Goal: Task Accomplishment & Management: Manage account settings

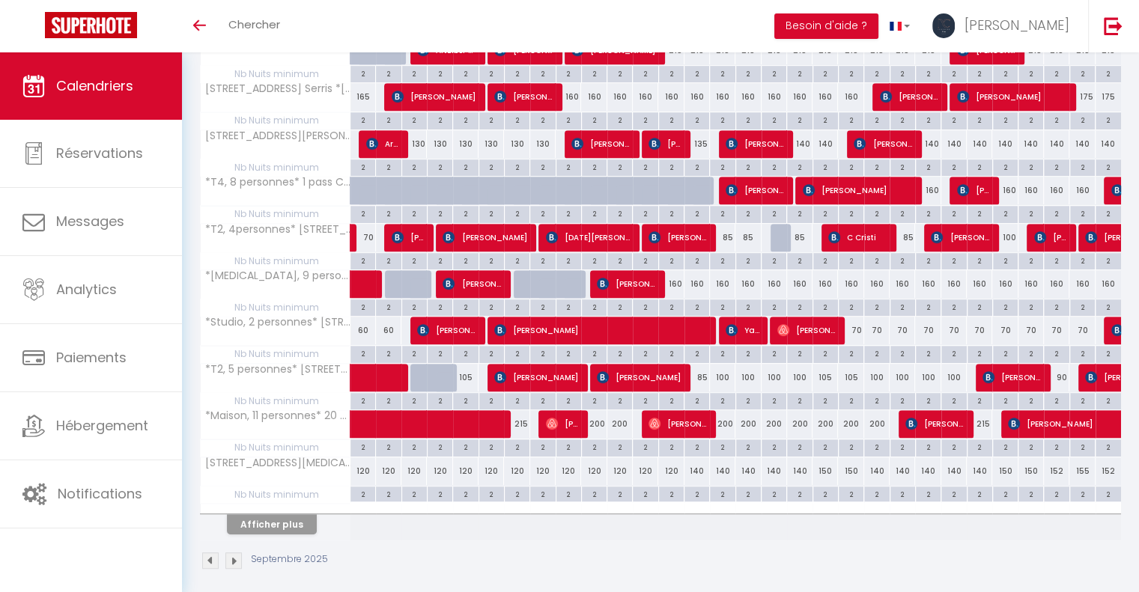
scroll to position [746, 0]
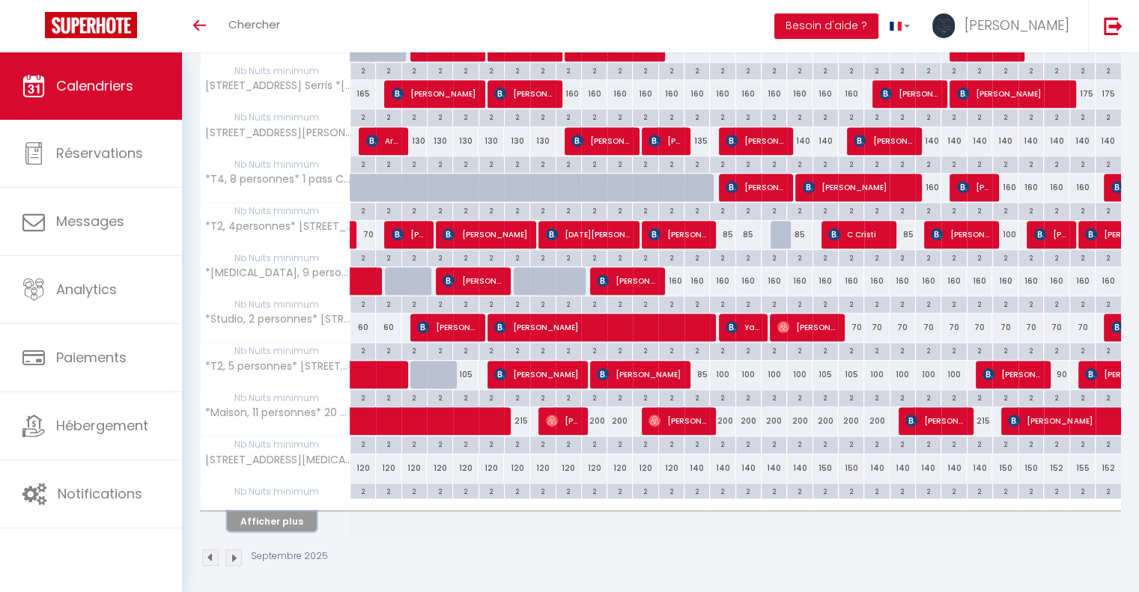
click at [295, 511] on button "Afficher plus" at bounding box center [272, 521] width 90 height 20
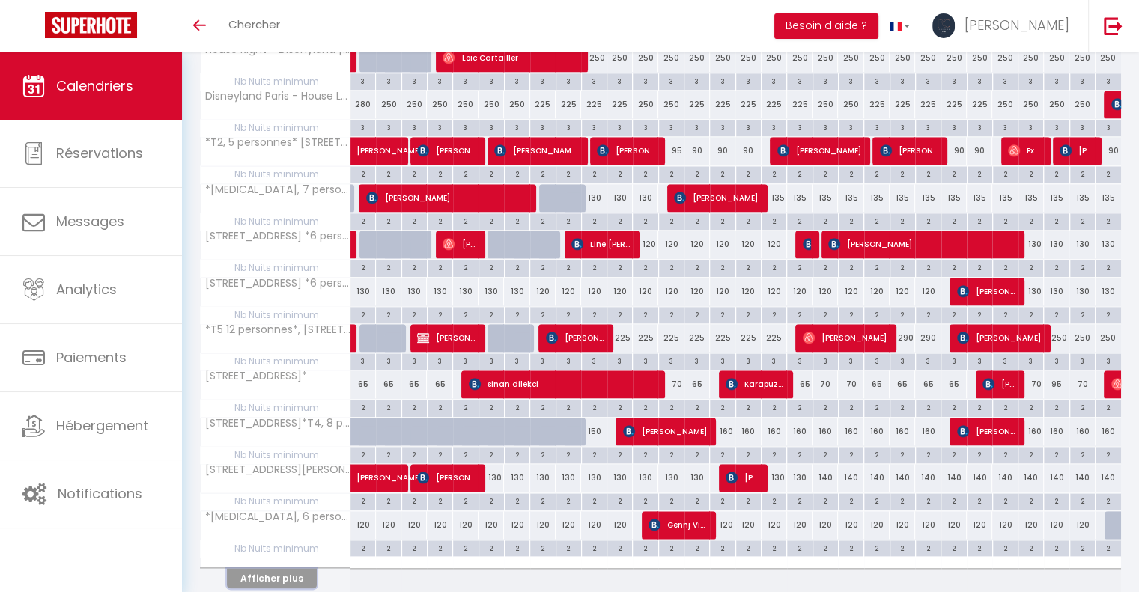
scroll to position [1674, 0]
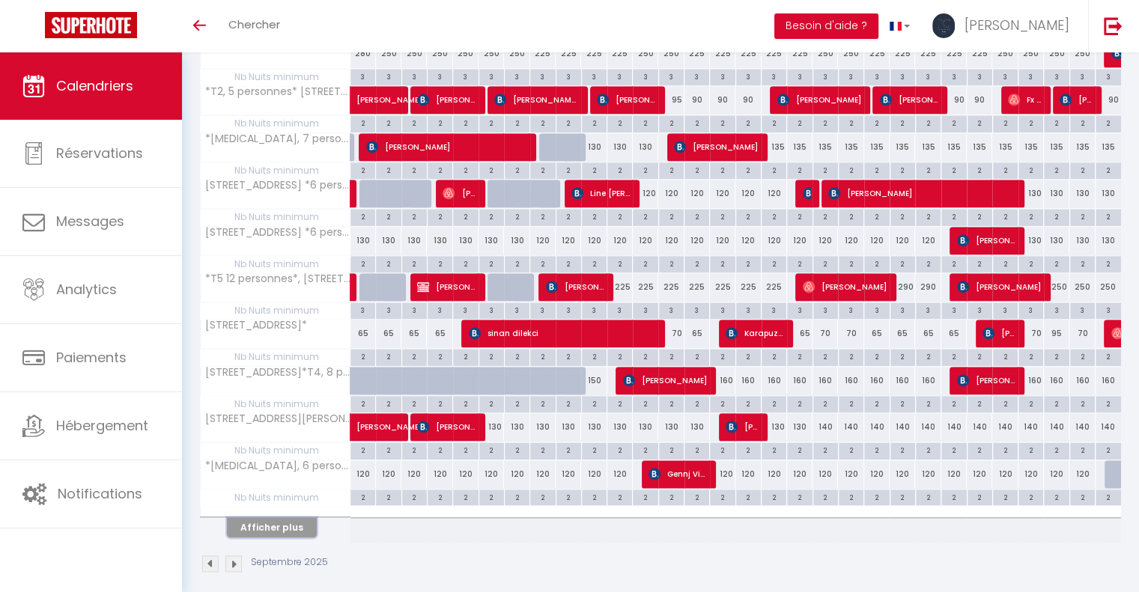
click at [295, 517] on button "Afficher plus" at bounding box center [272, 527] width 90 height 20
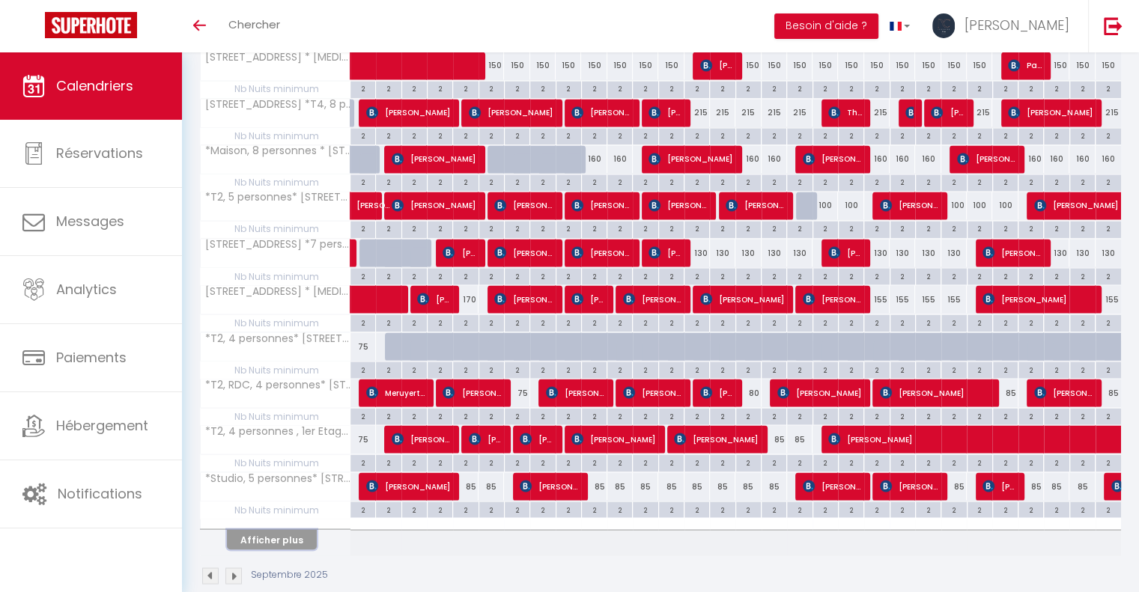
scroll to position [2603, 0]
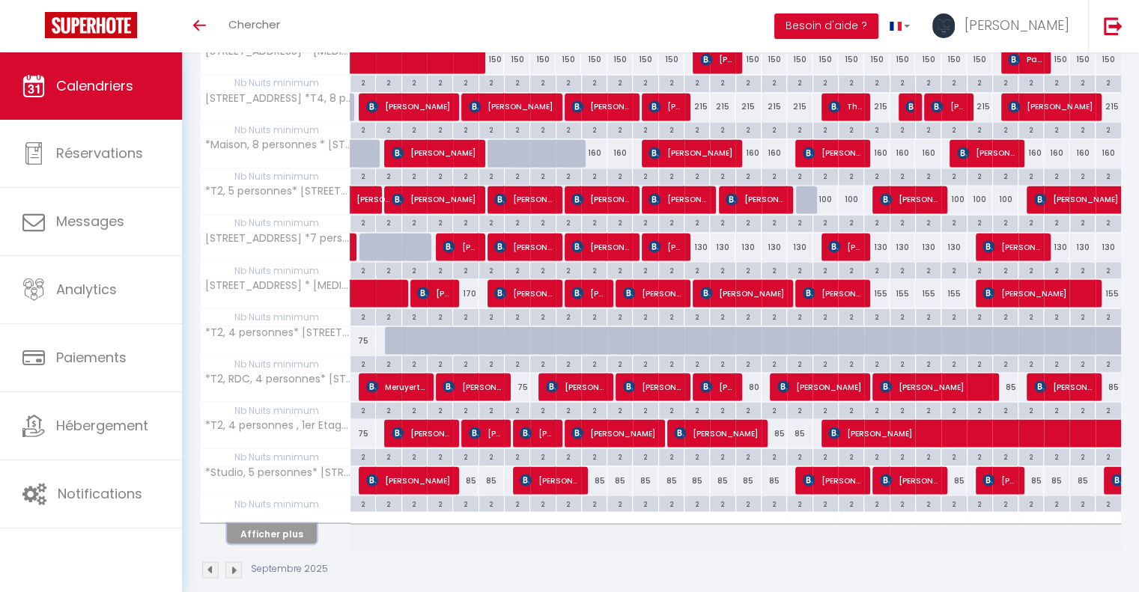
click at [280, 523] on button "Afficher plus" at bounding box center [272, 533] width 90 height 20
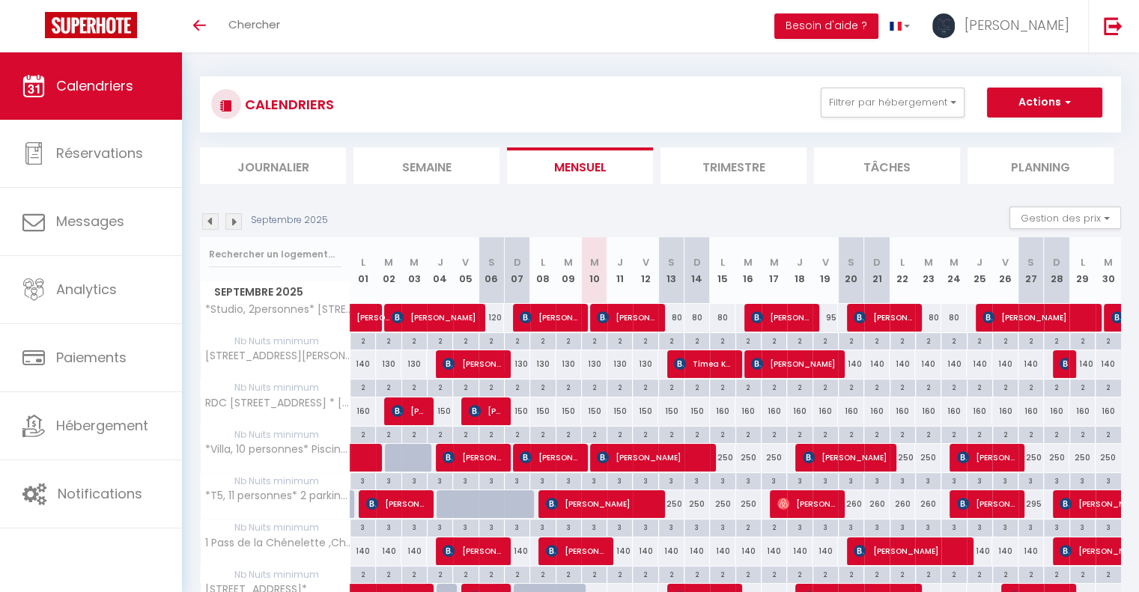
scroll to position [0, 0]
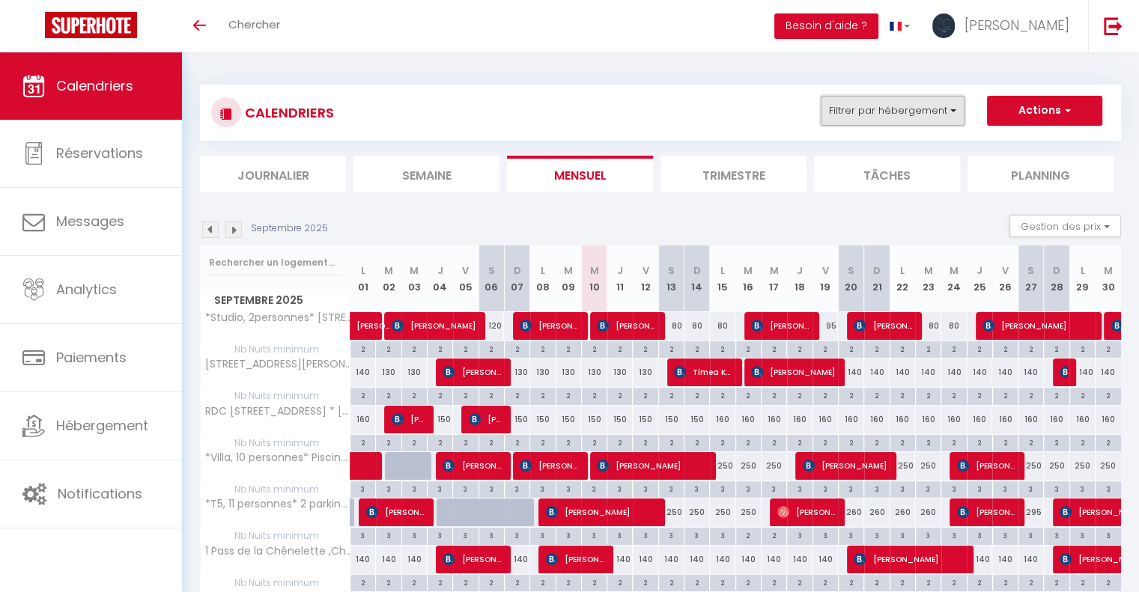
click at [941, 113] on button "Filtrer par hébergement" at bounding box center [893, 111] width 144 height 30
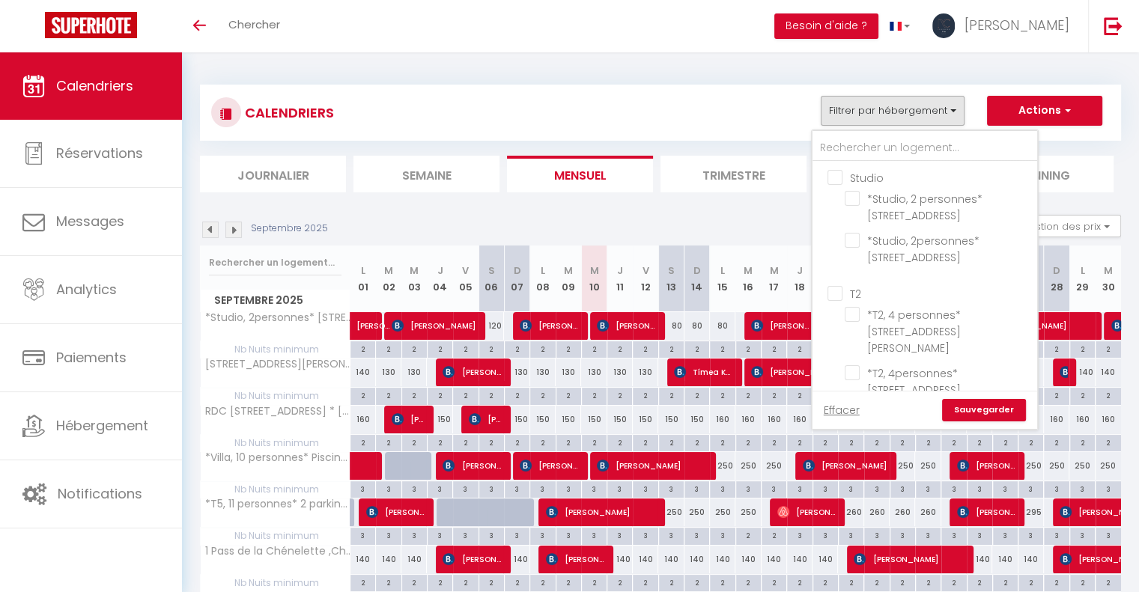
click at [848, 176] on input "Studio" at bounding box center [939, 176] width 225 height 15
checkbox input "true"
checkbox input "false"
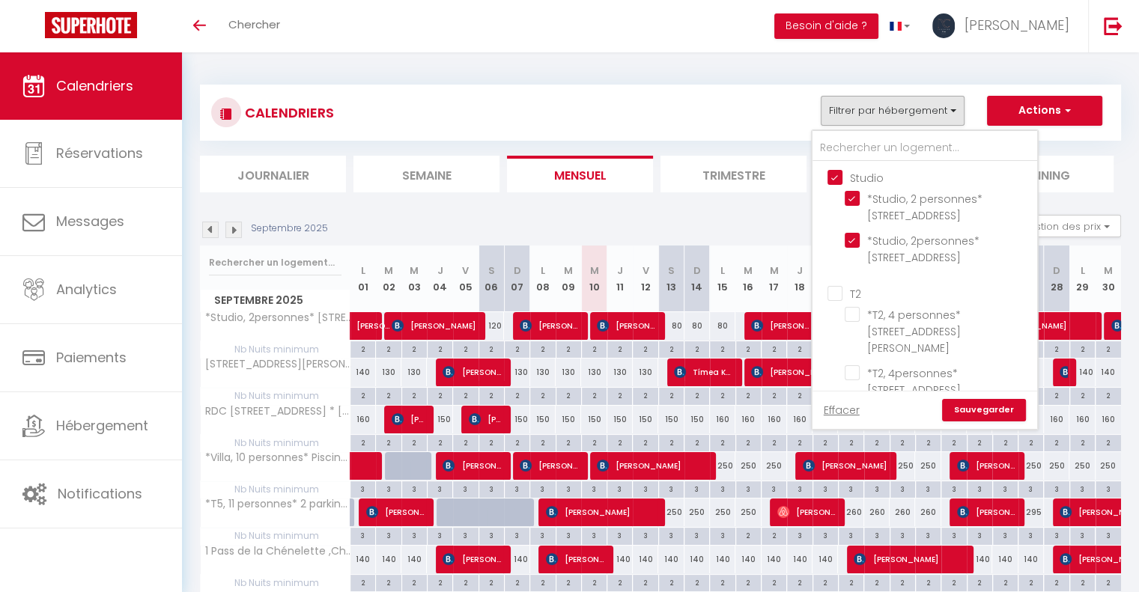
checkbox input "false"
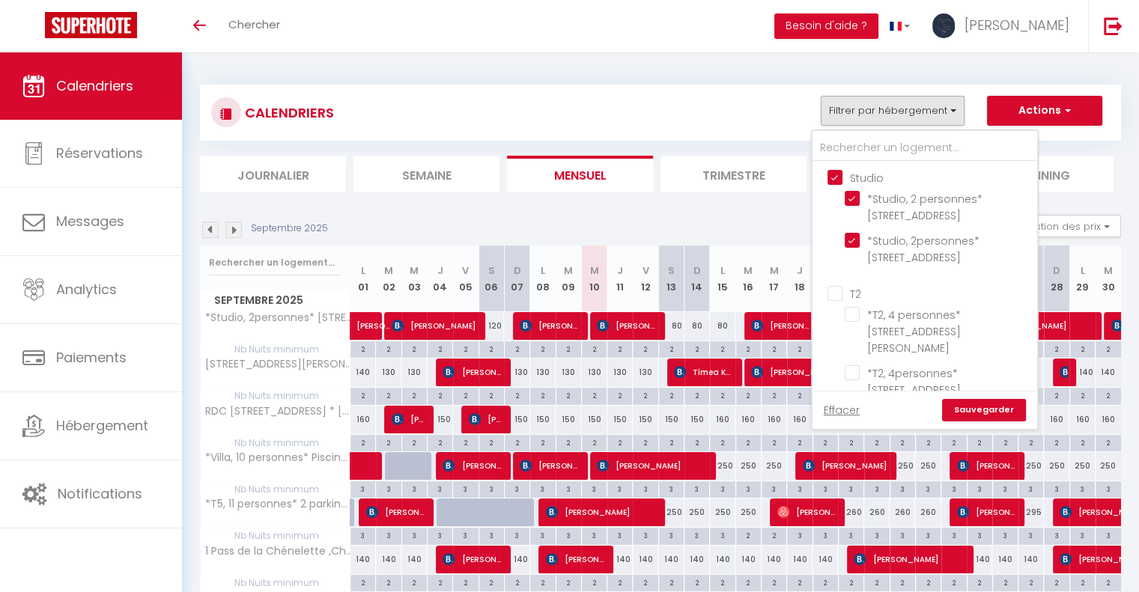
checkbox input "false"
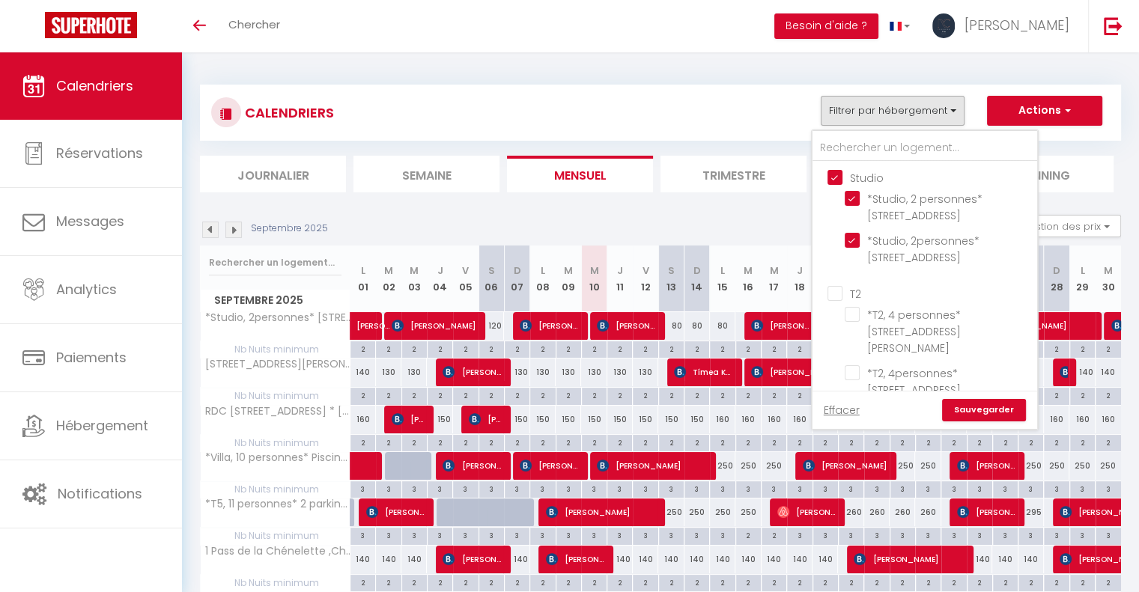
checkbox input "false"
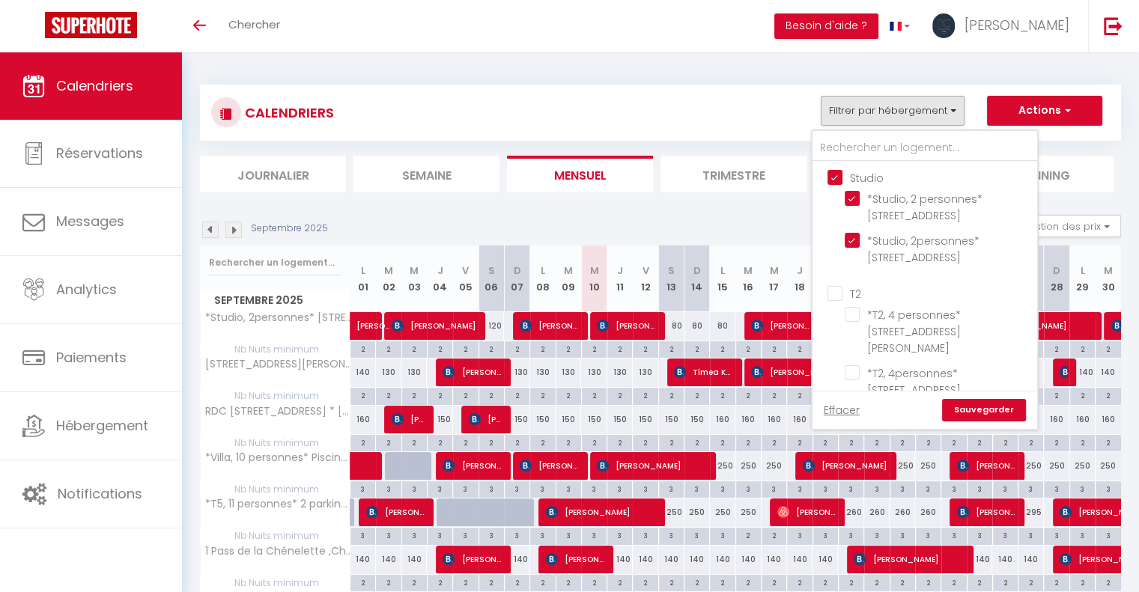
checkbox input "false"
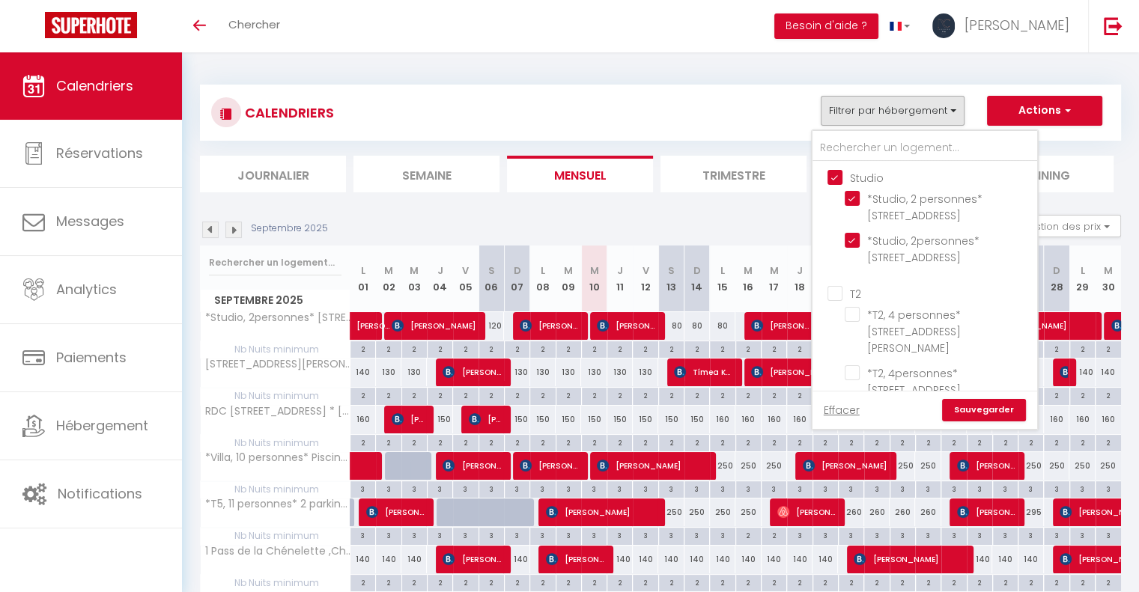
checkbox input "false"
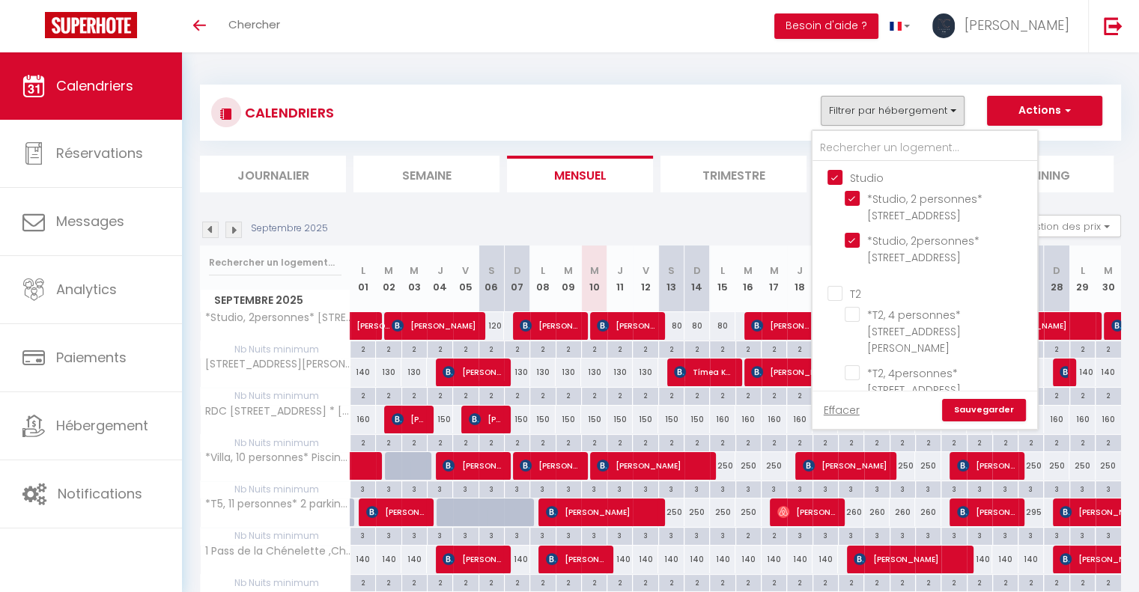
checkbox input "false"
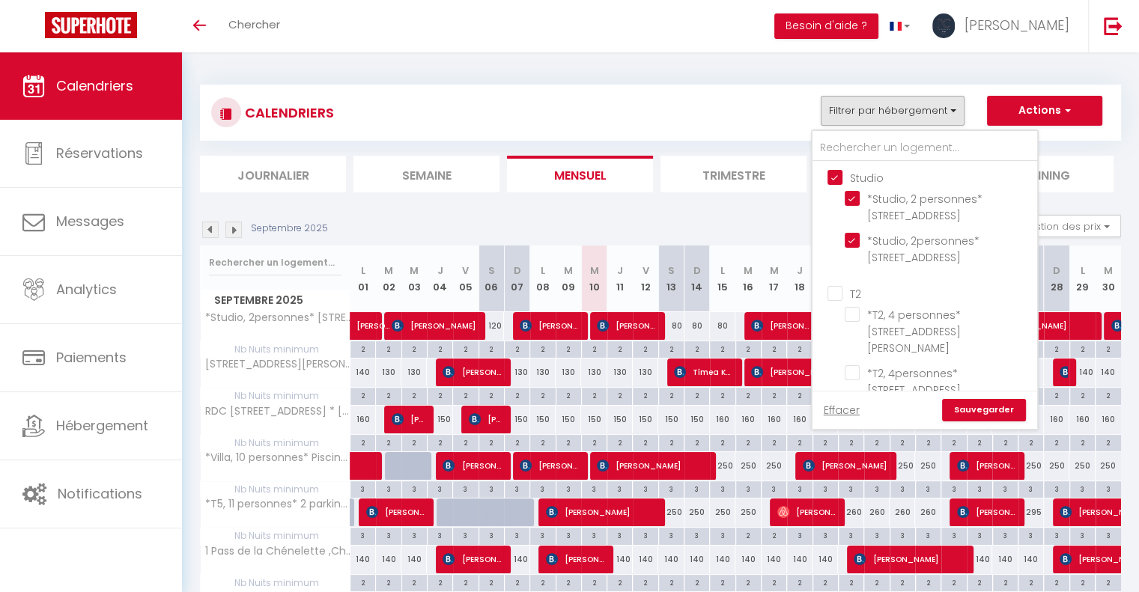
checkbox input "false"
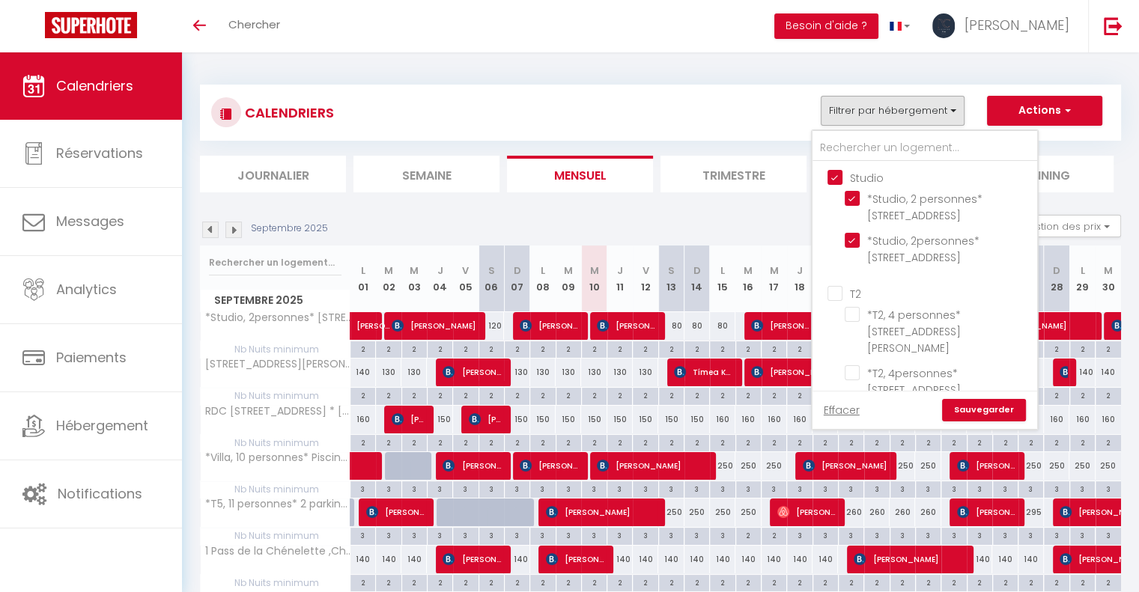
checkbox input "false"
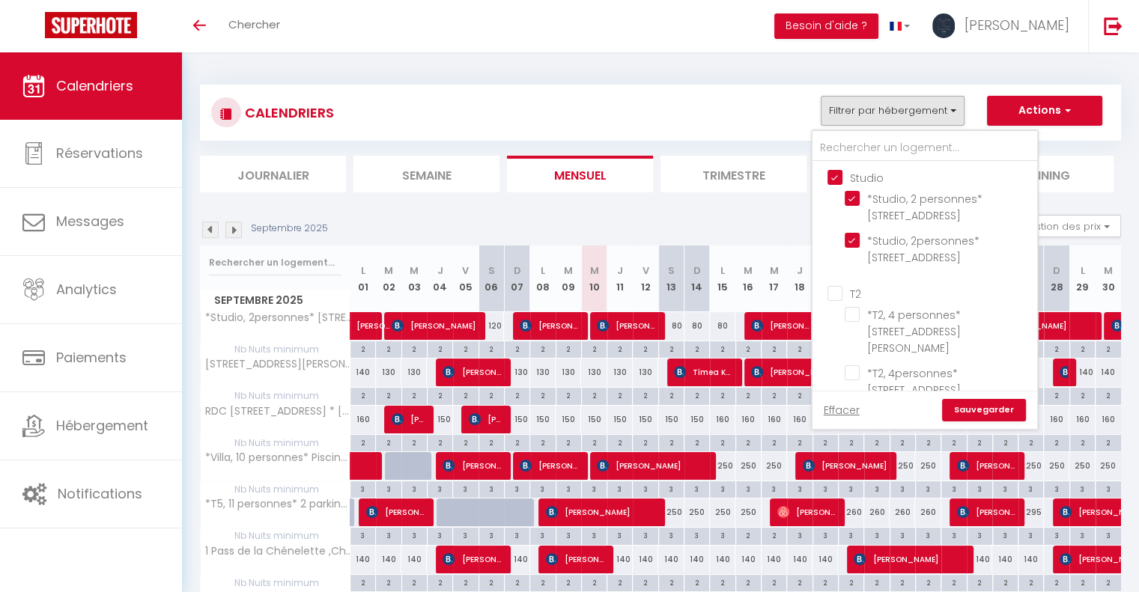
checkbox input "false"
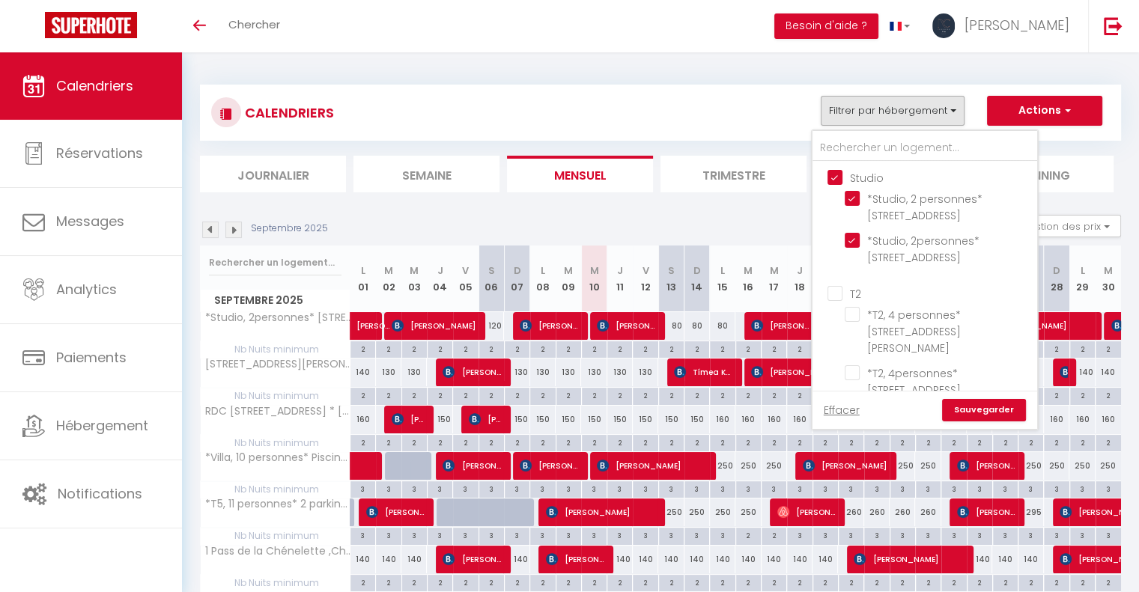
checkbox input "false"
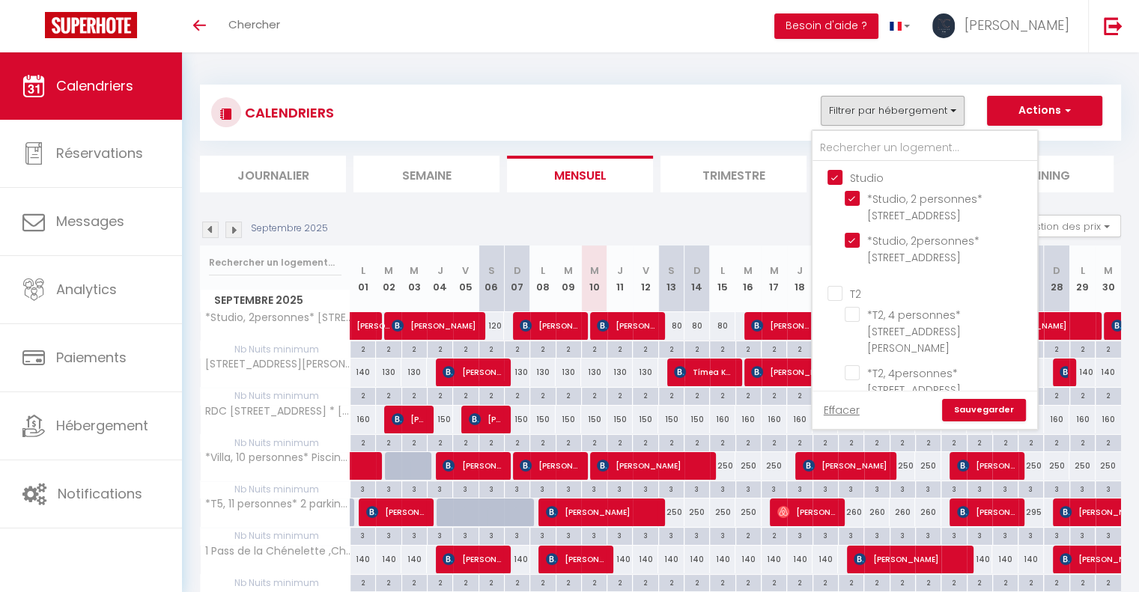
checkbox input "false"
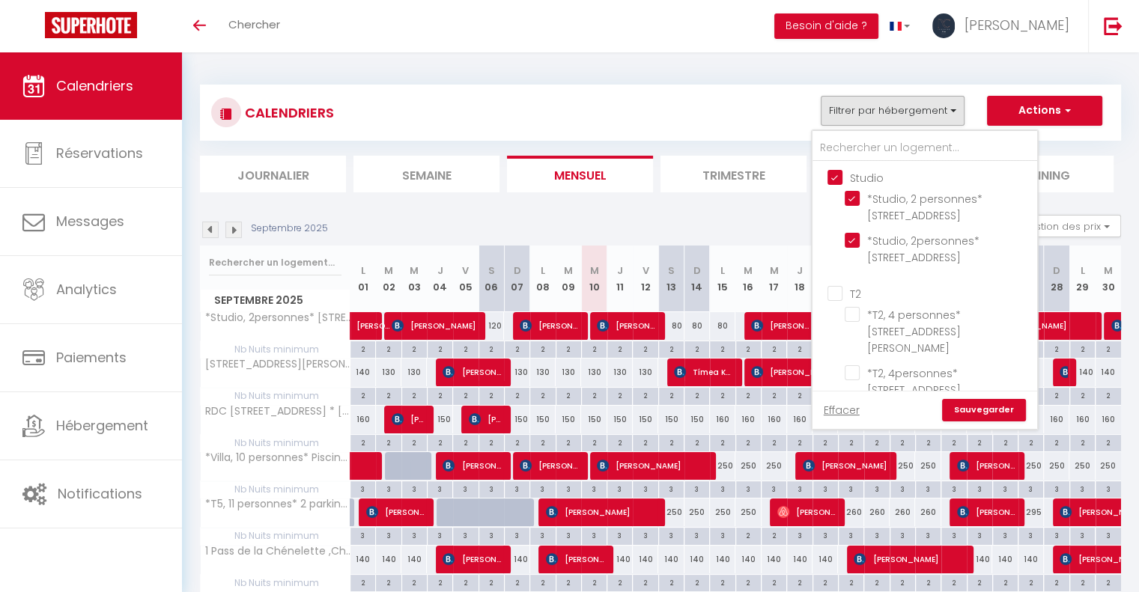
checkbox input "false"
click at [985, 407] on link "Sauvegarder" at bounding box center [984, 410] width 84 height 22
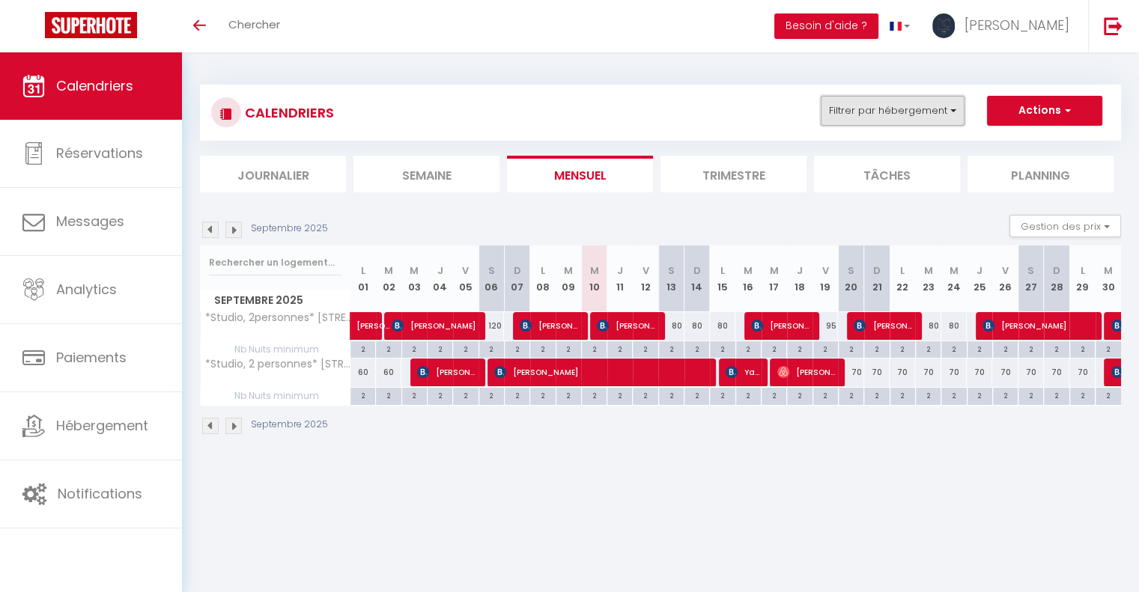
click at [900, 111] on button "Filtrer par hébergement" at bounding box center [893, 111] width 144 height 30
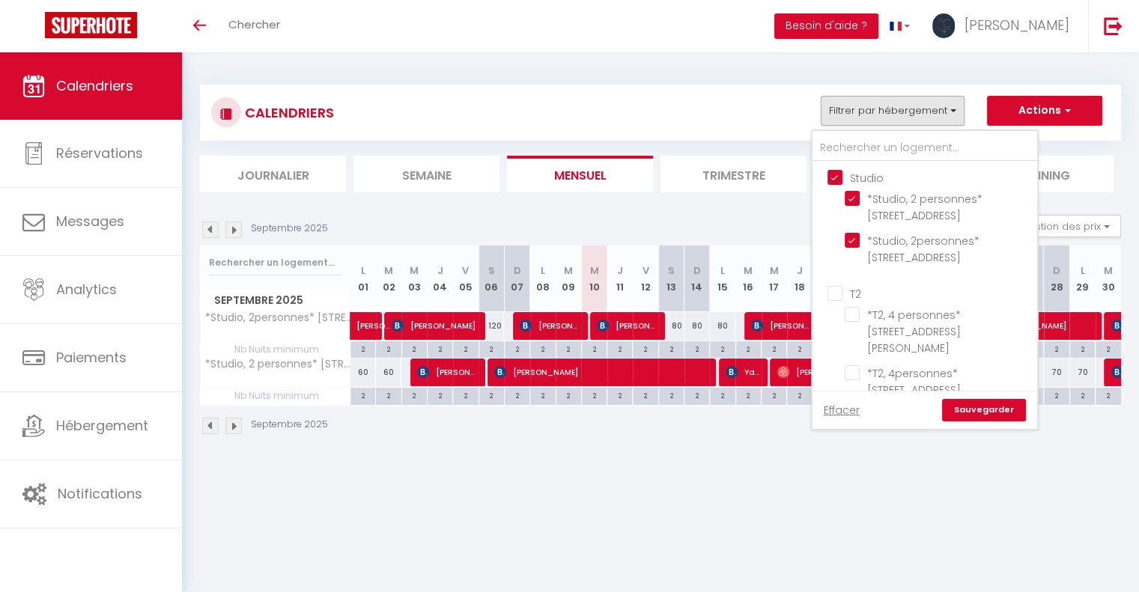
click at [834, 175] on input "Studio" at bounding box center [939, 176] width 225 height 15
checkbox input "false"
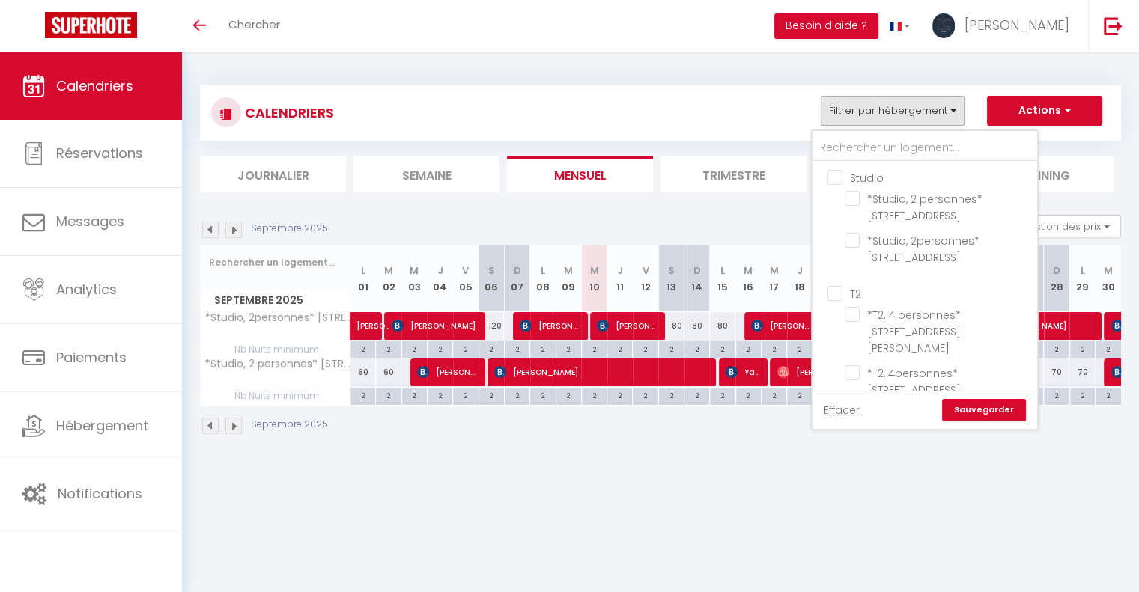
checkbox input "false"
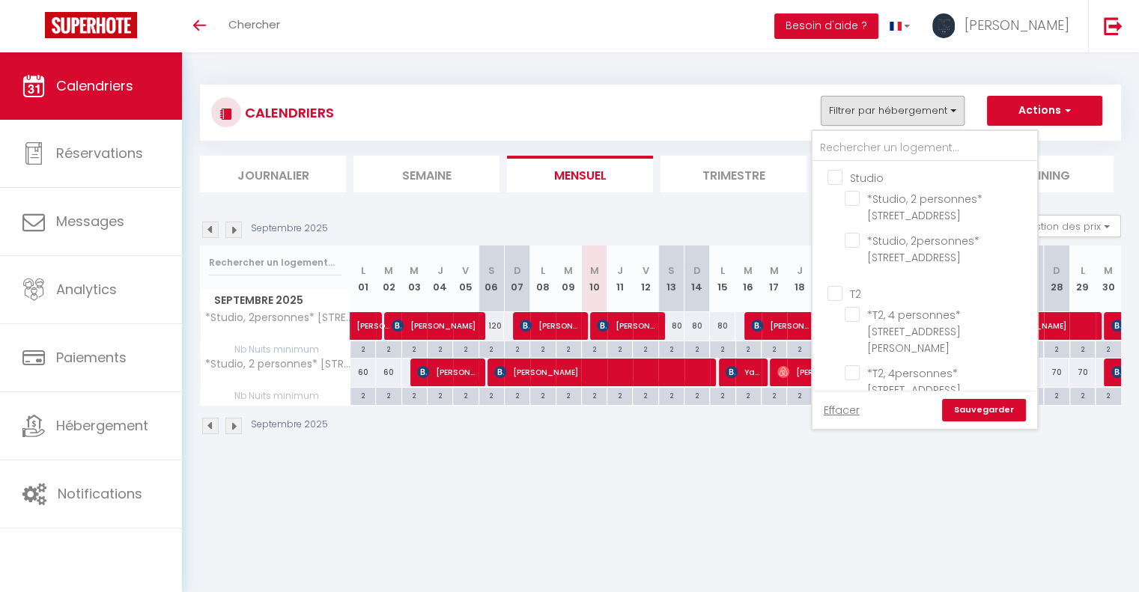
checkbox input "false"
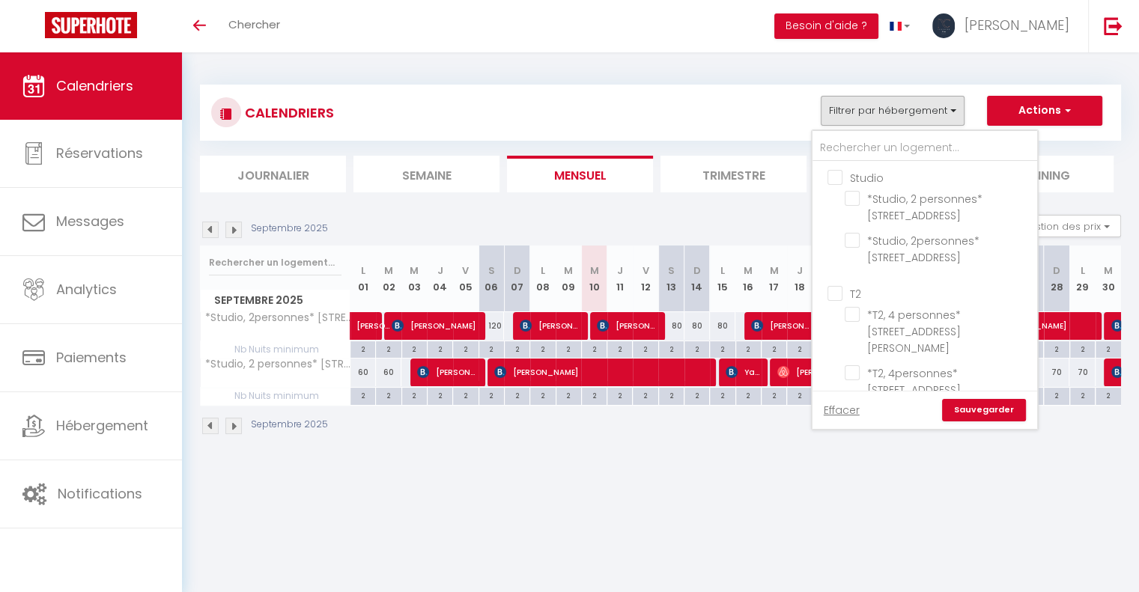
checkbox input "false"
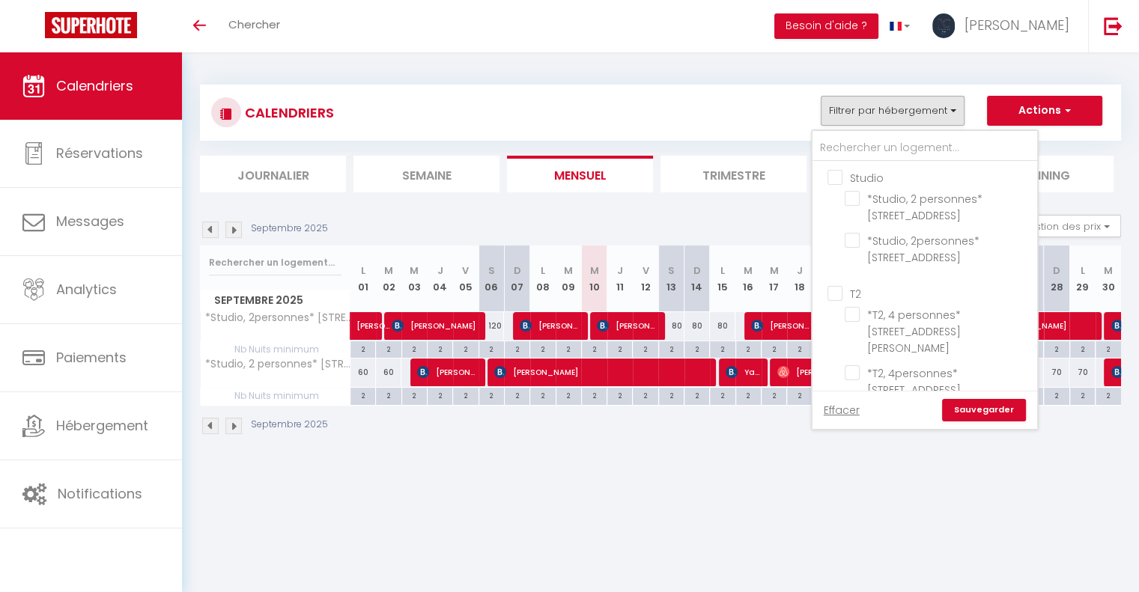
checkbox input "false"
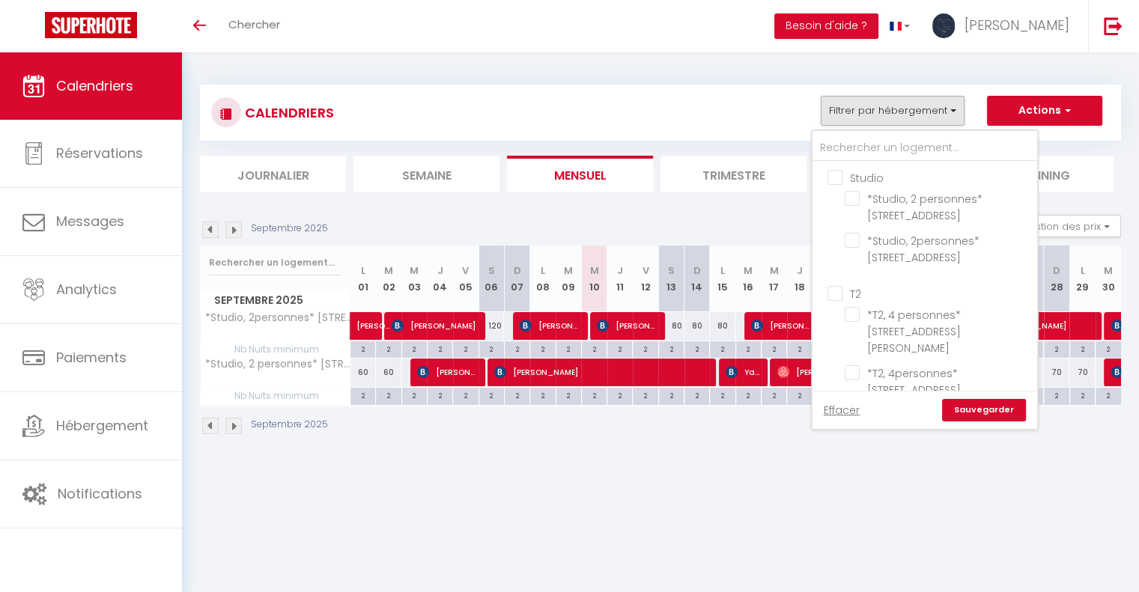
checkbox input "false"
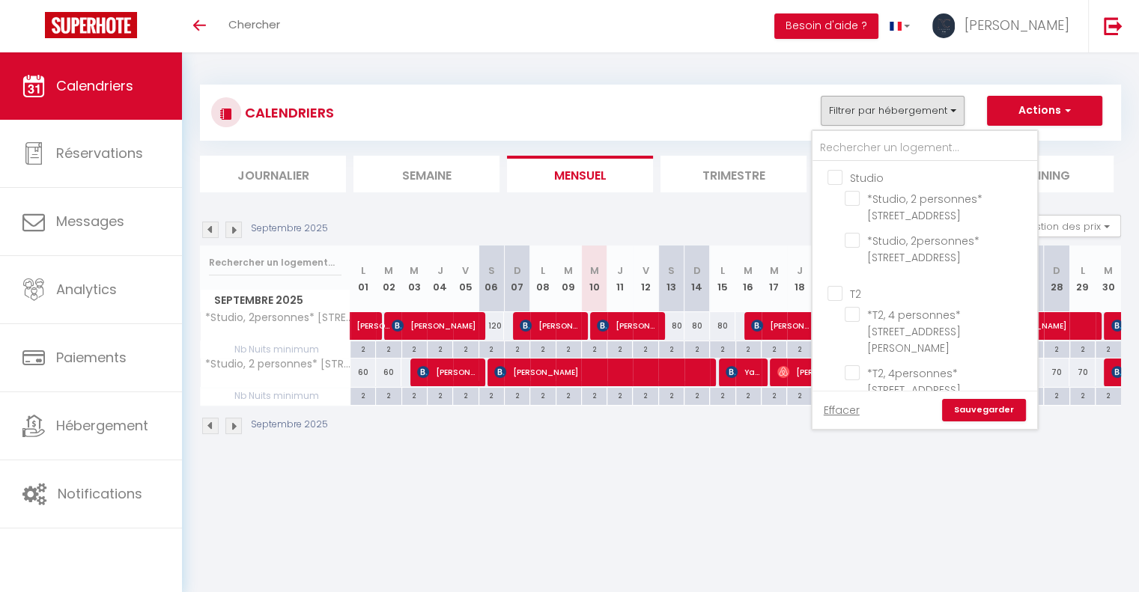
checkbox input "false"
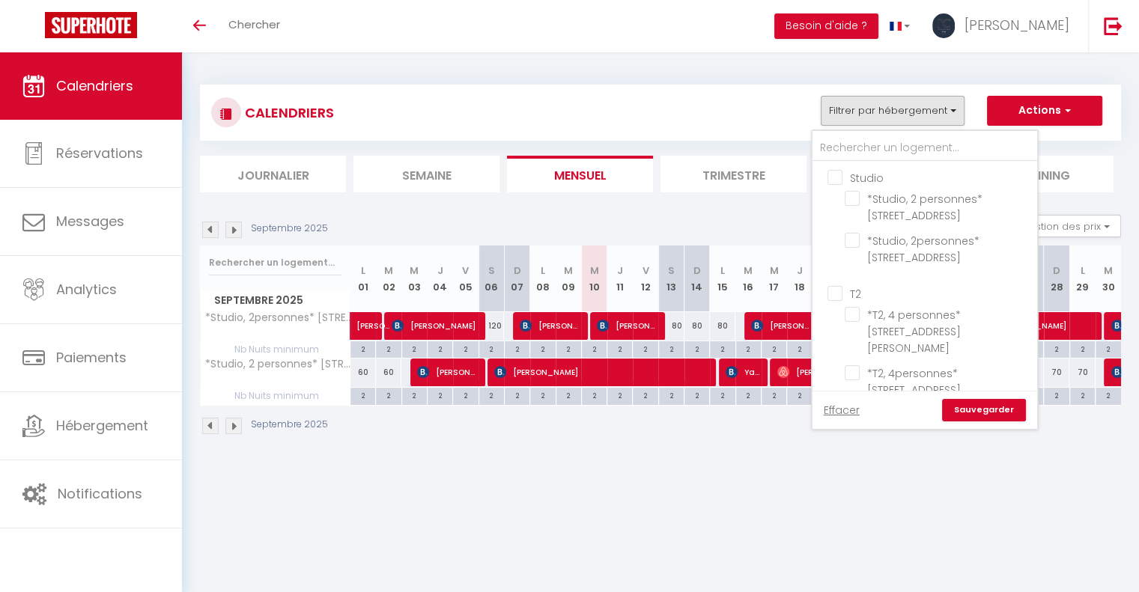
checkbox input "false"
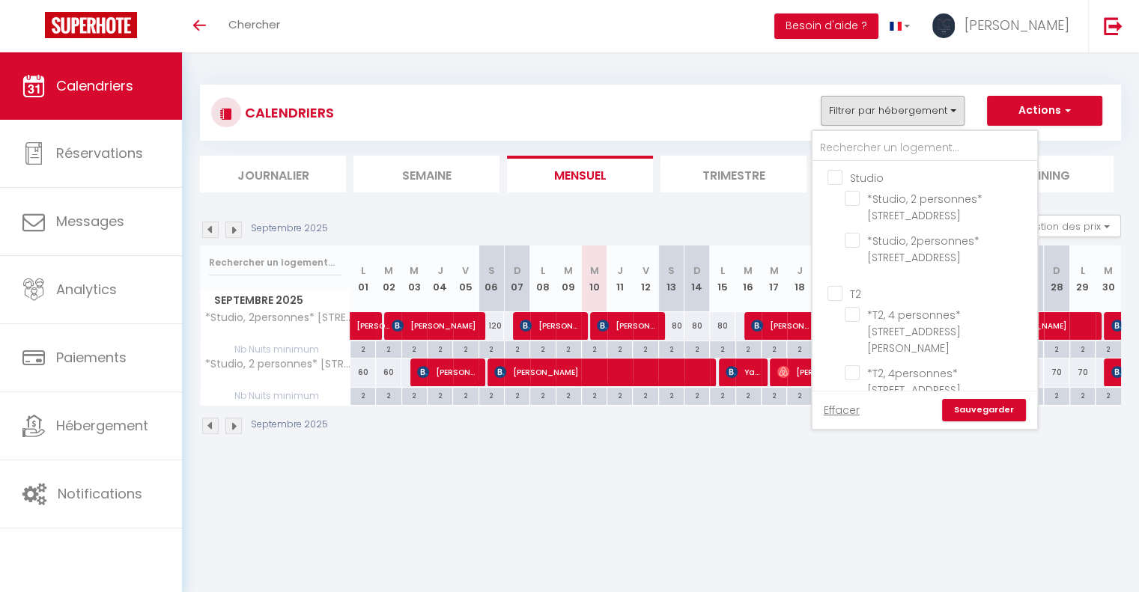
checkbox input "false"
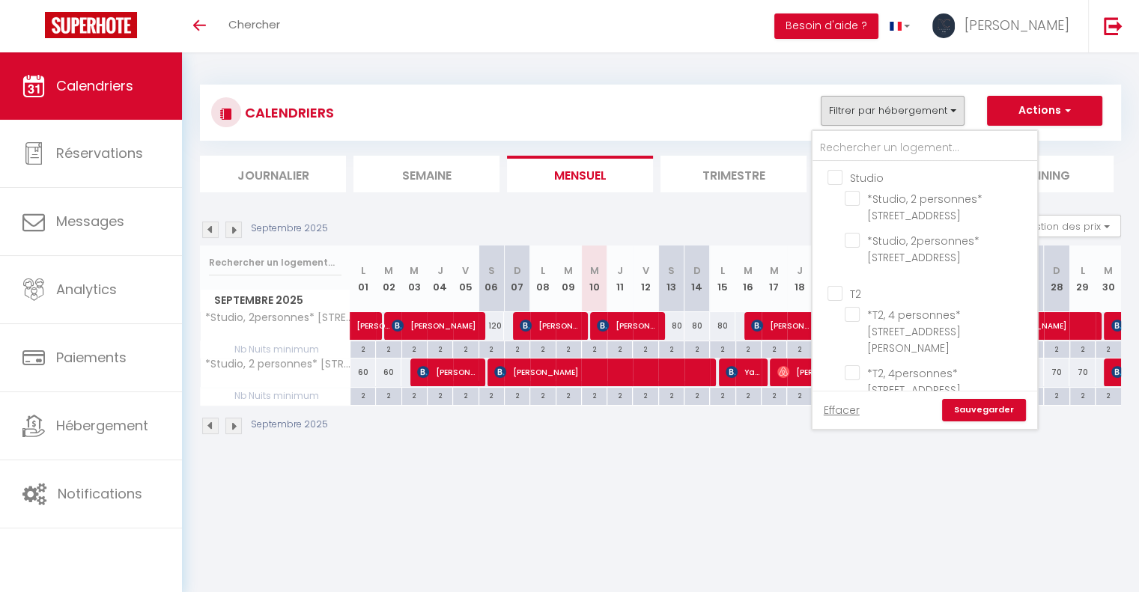
checkbox input "false"
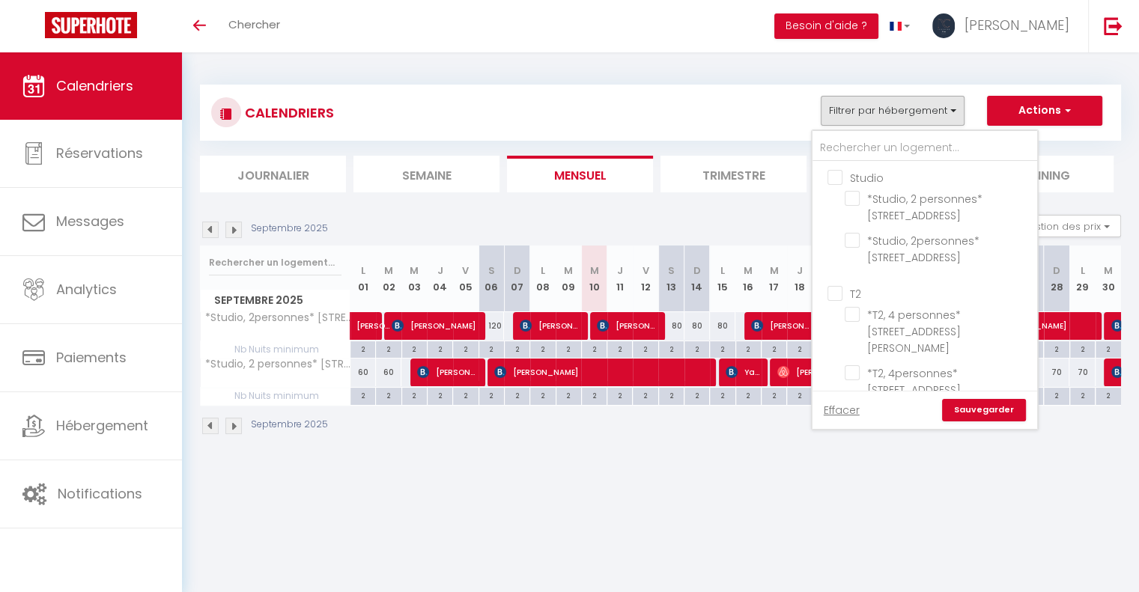
checkbox input "false"
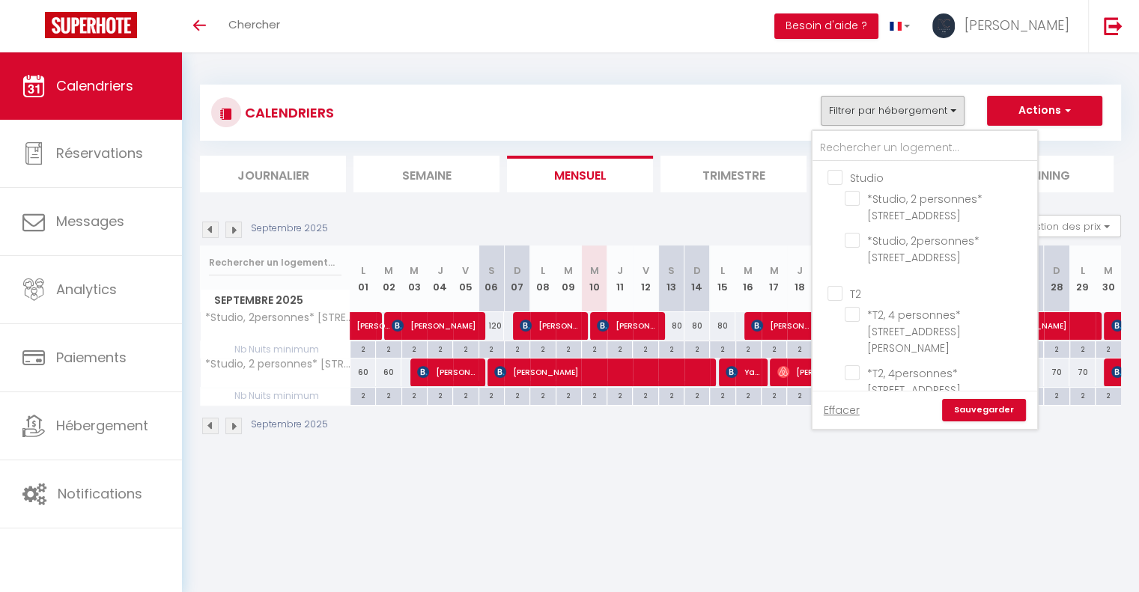
checkbox input "false"
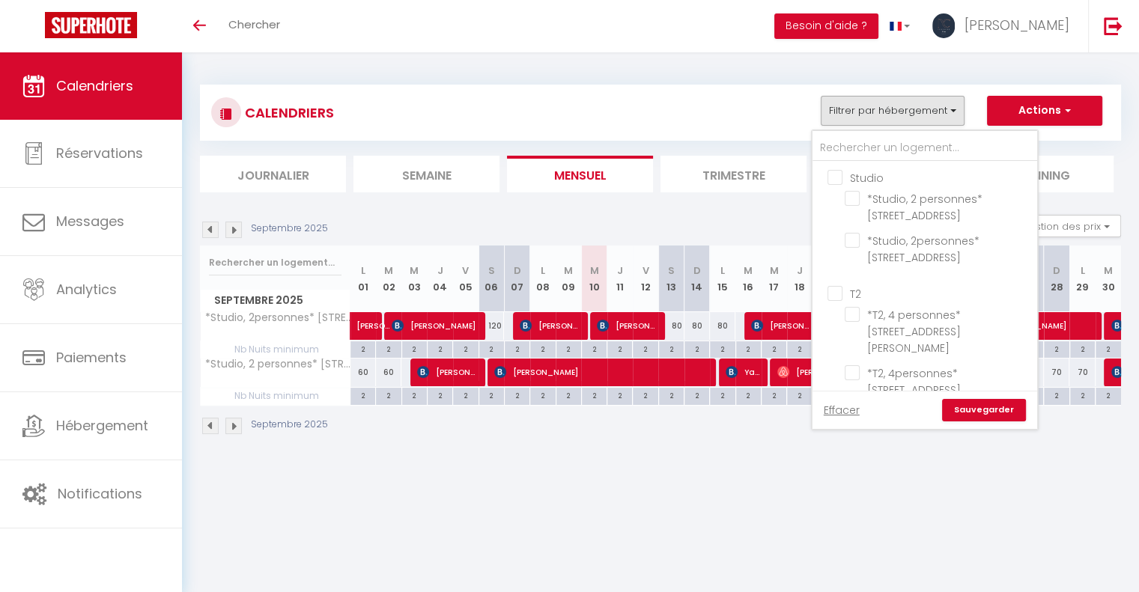
checkbox input "false"
click at [833, 291] on input "T2" at bounding box center [939, 292] width 225 height 15
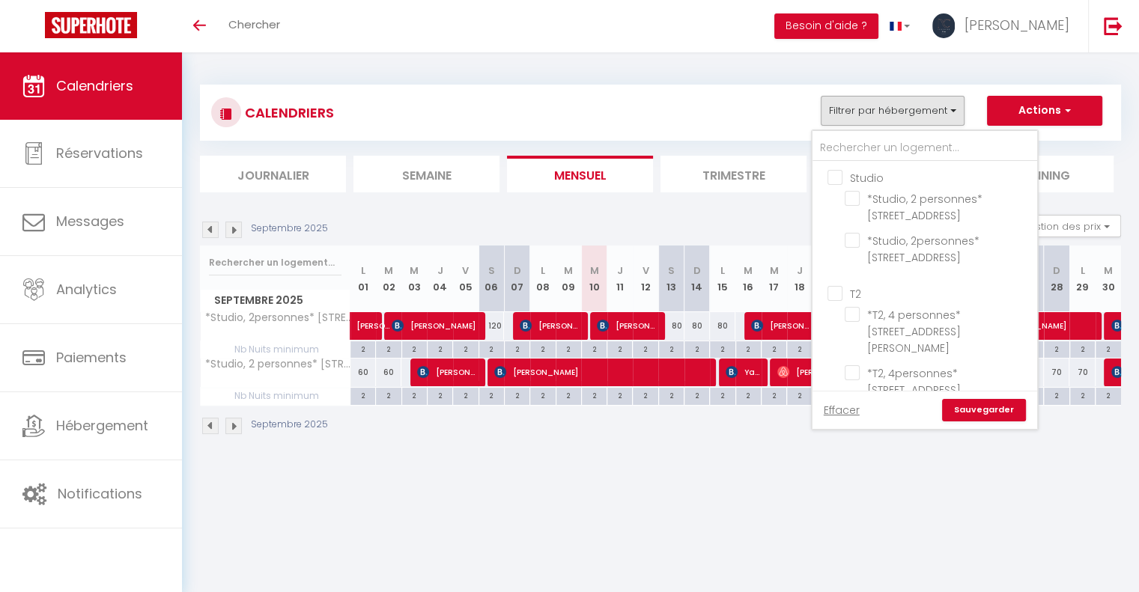
checkbox input "true"
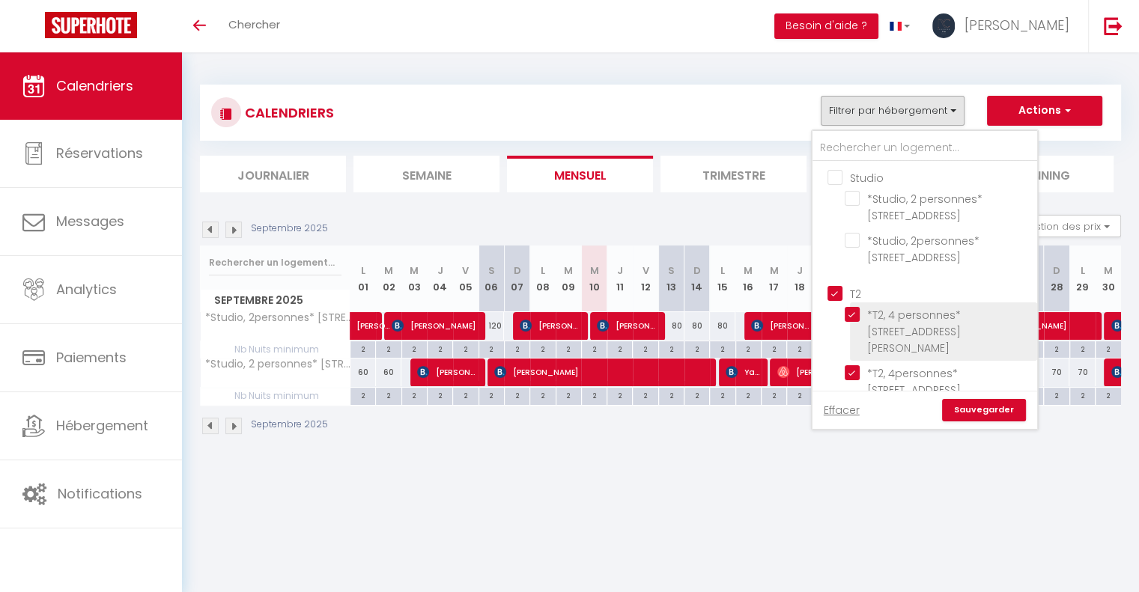
checkbox input "true"
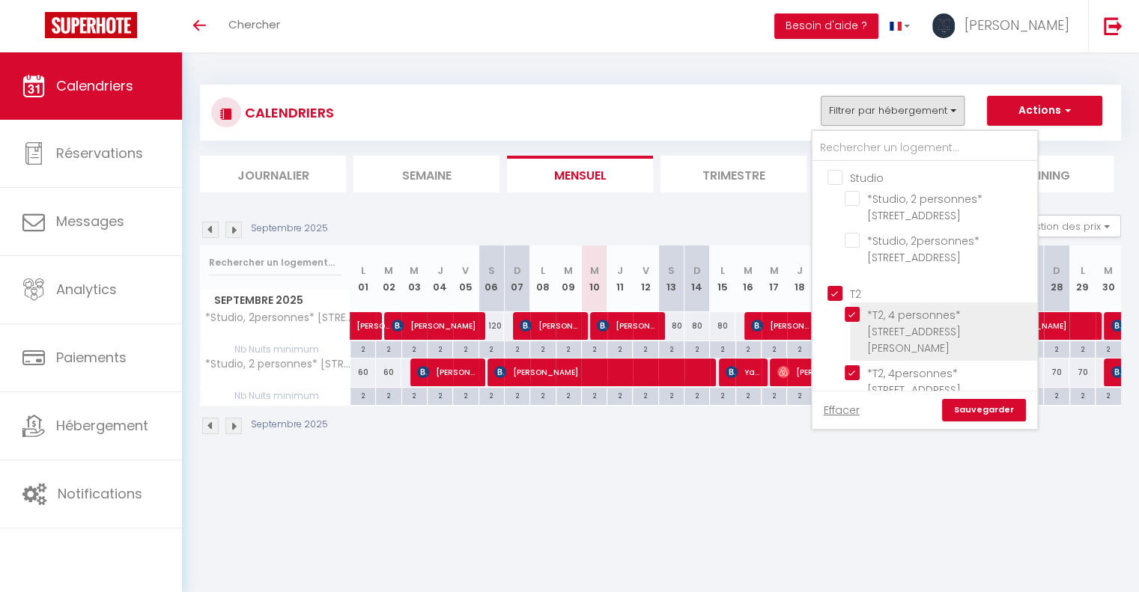
checkbox input "true"
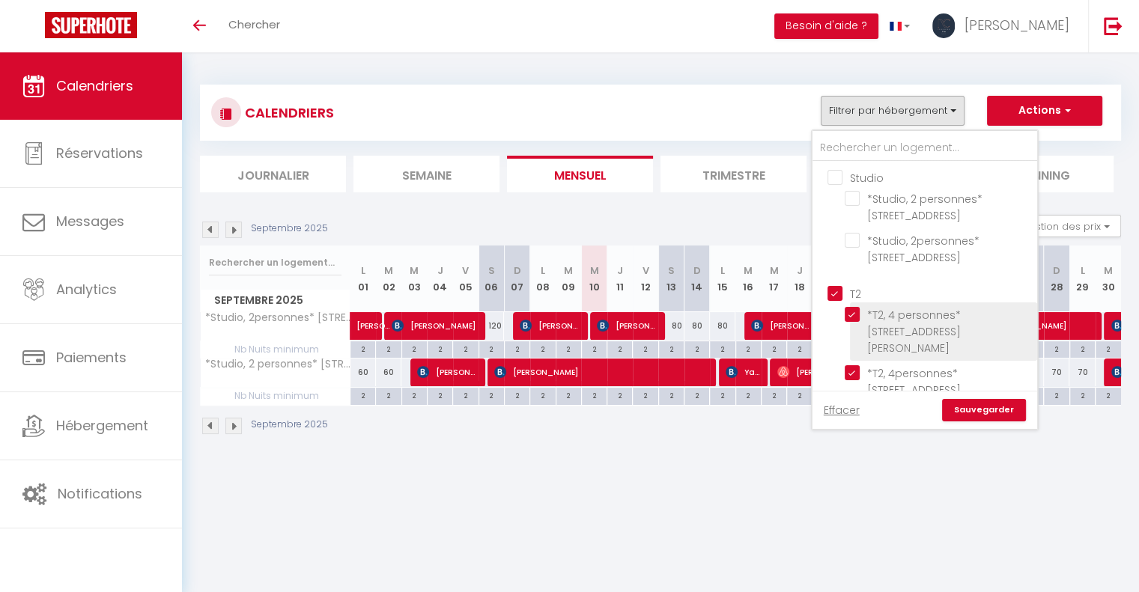
checkbox input "true"
checkbox input "false"
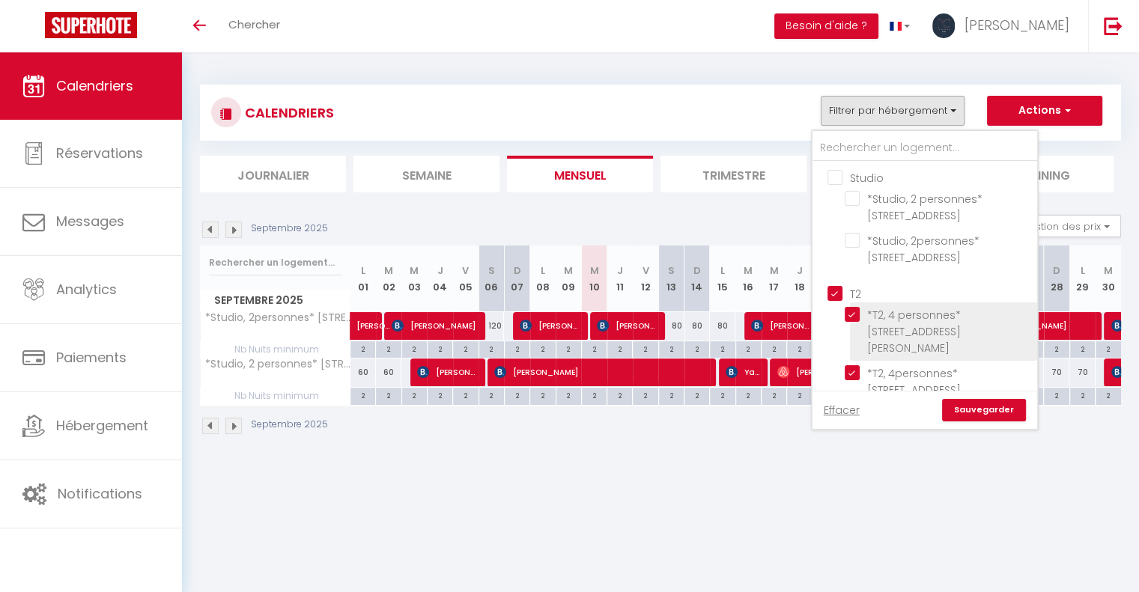
checkbox input "false"
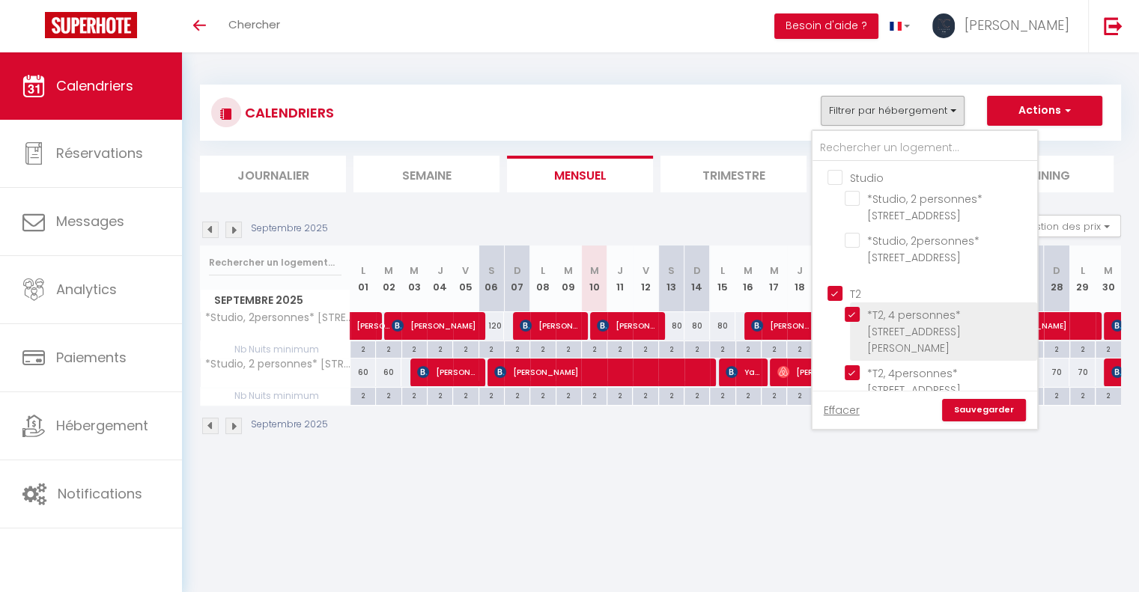
checkbox input "false"
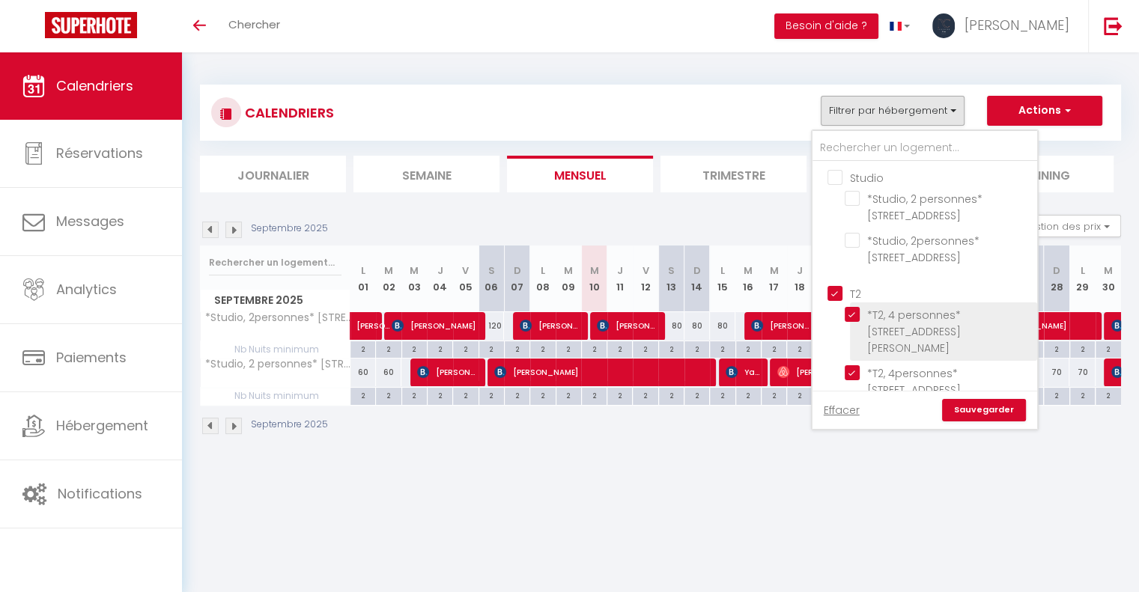
checkbox input "false"
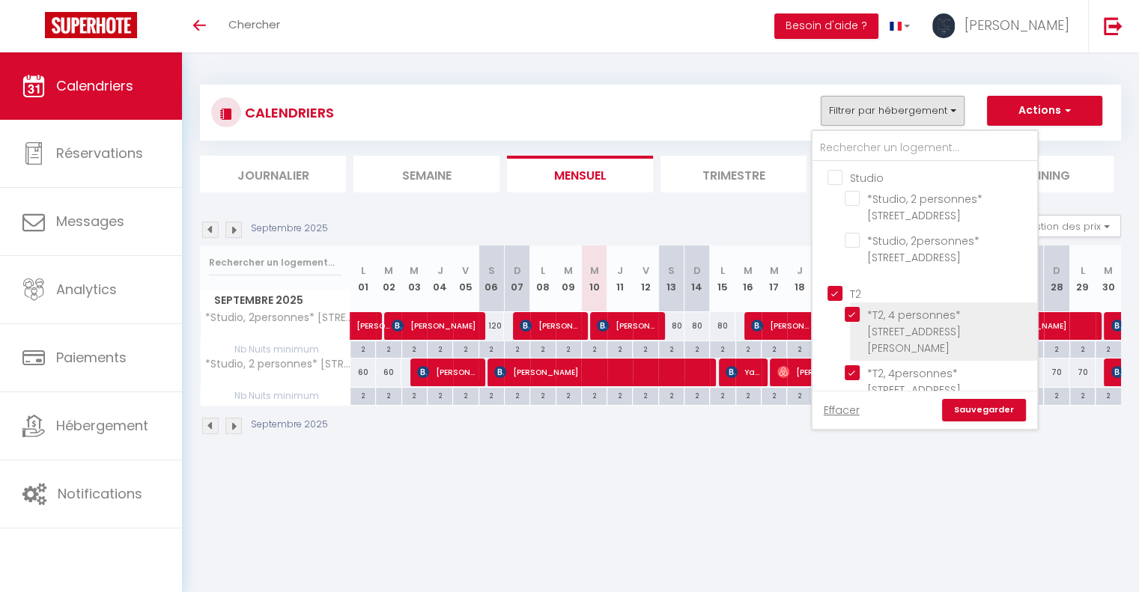
checkbox input "false"
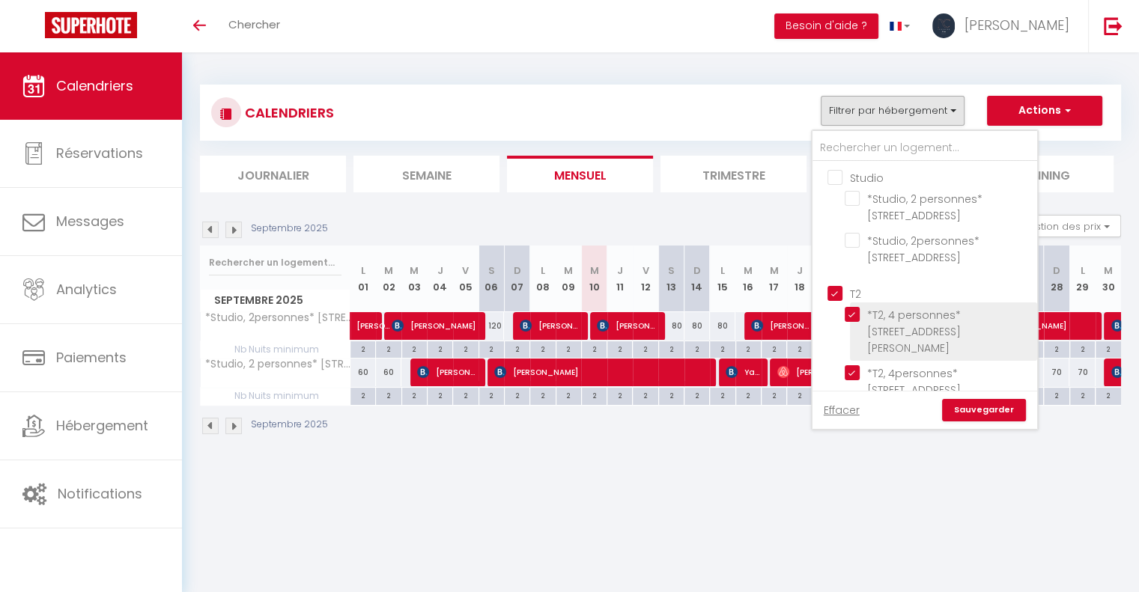
checkbox input "false"
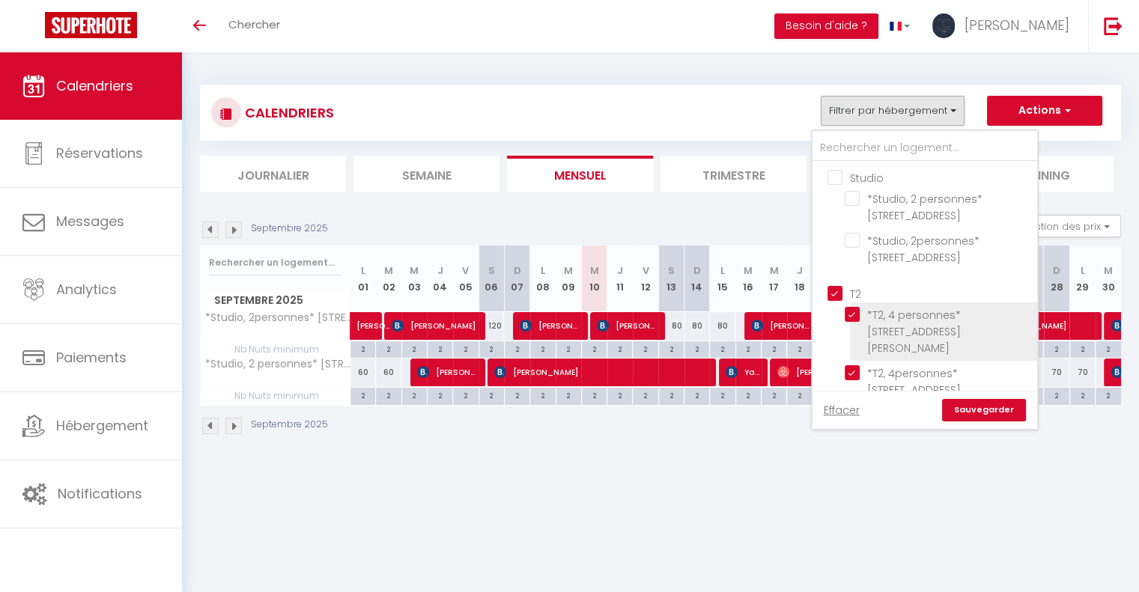
checkbox input "false"
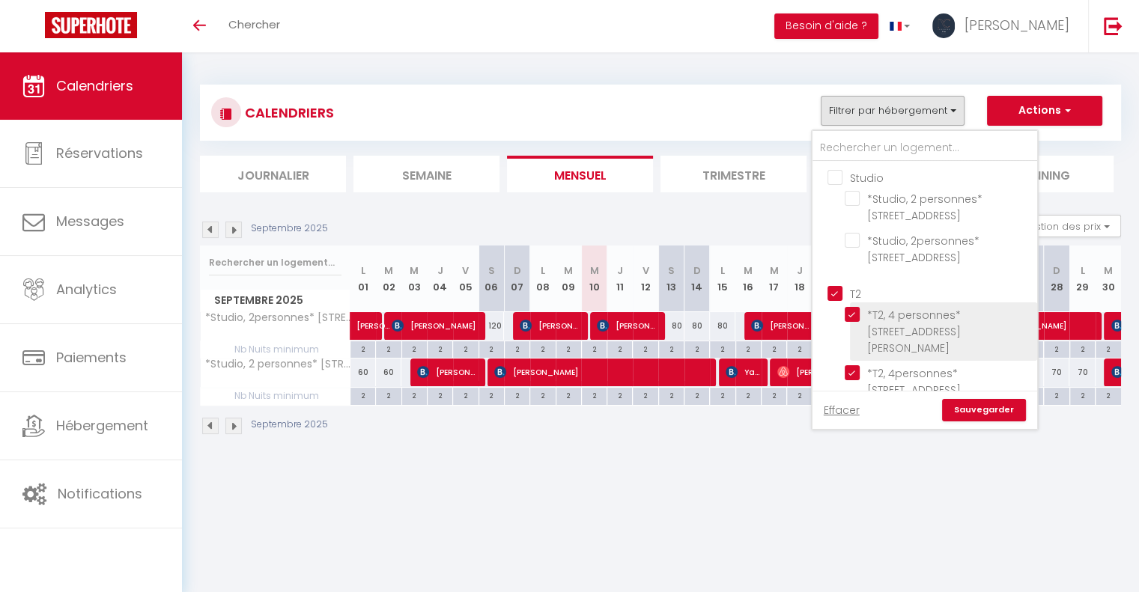
checkbox input "false"
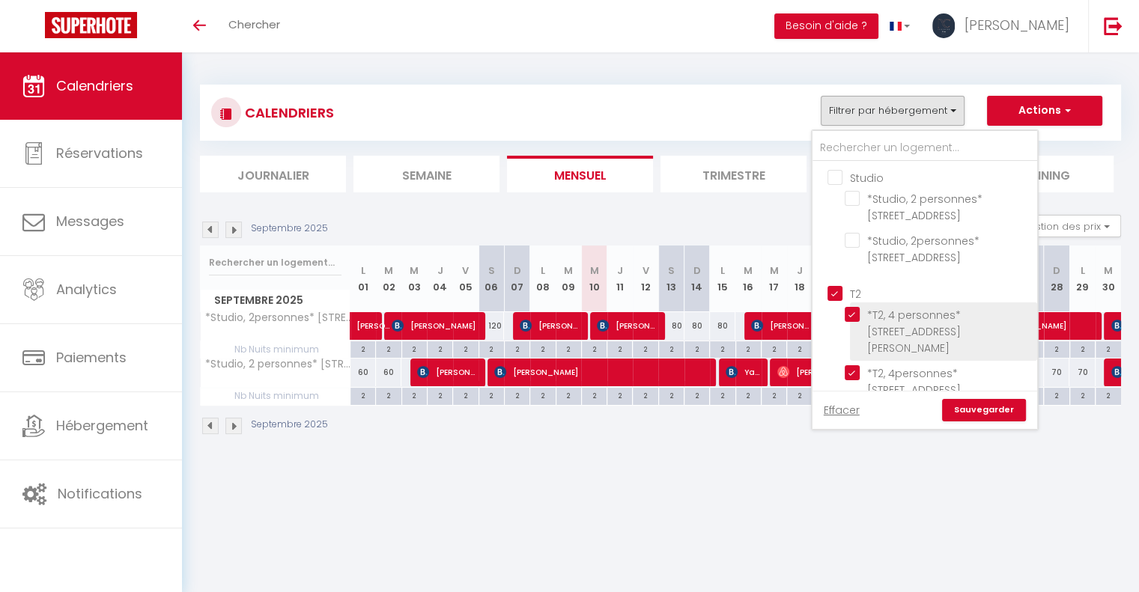
checkbox input "false"
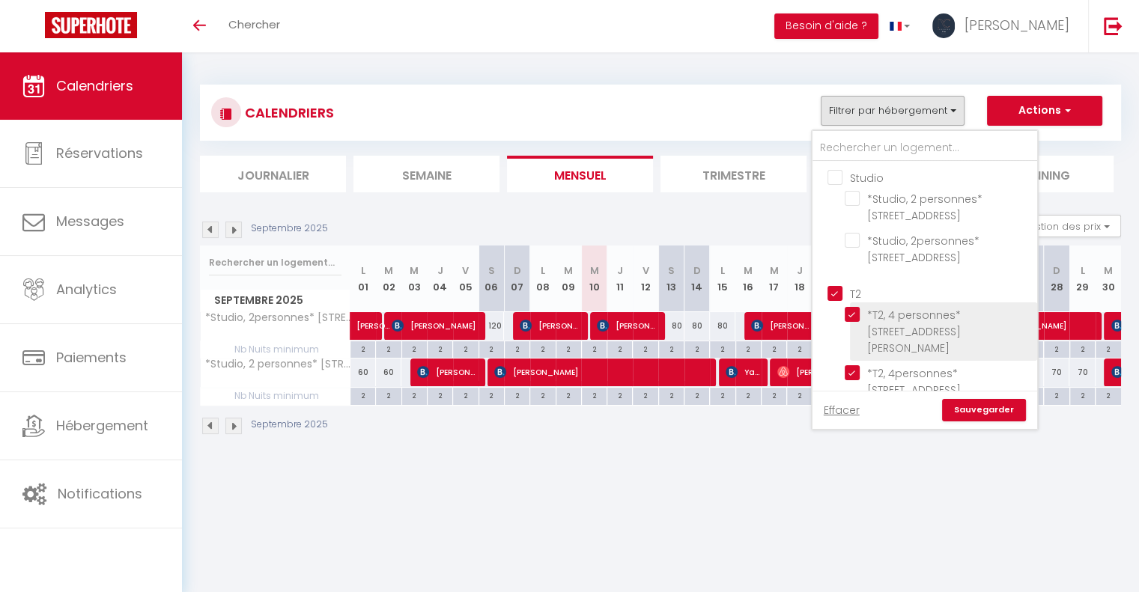
checkbox input "false"
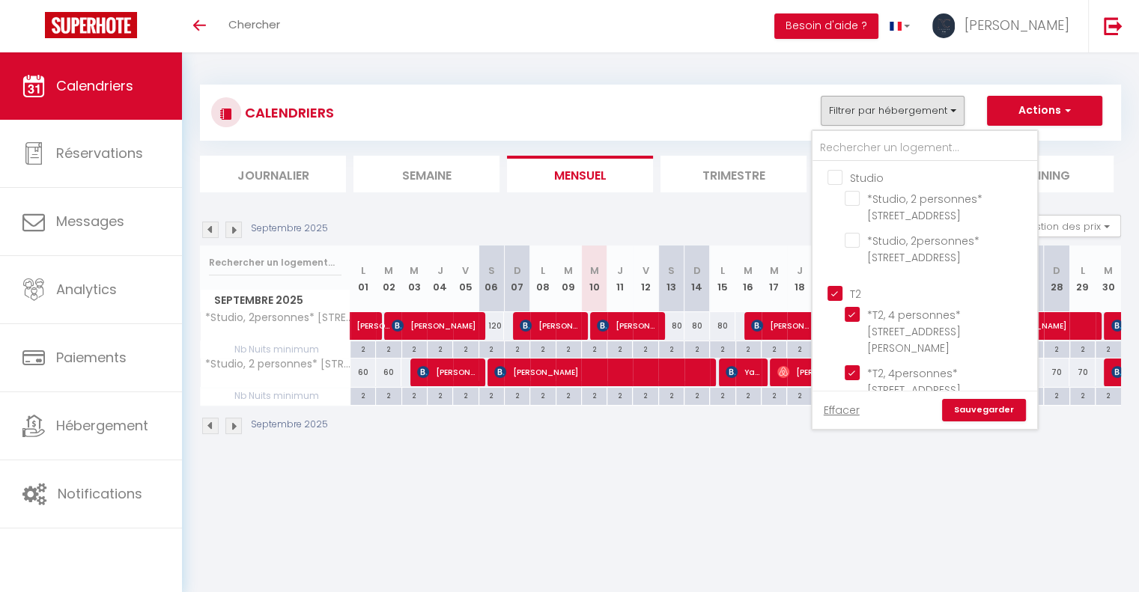
click at [971, 401] on link "Sauvegarder" at bounding box center [984, 410] width 84 height 22
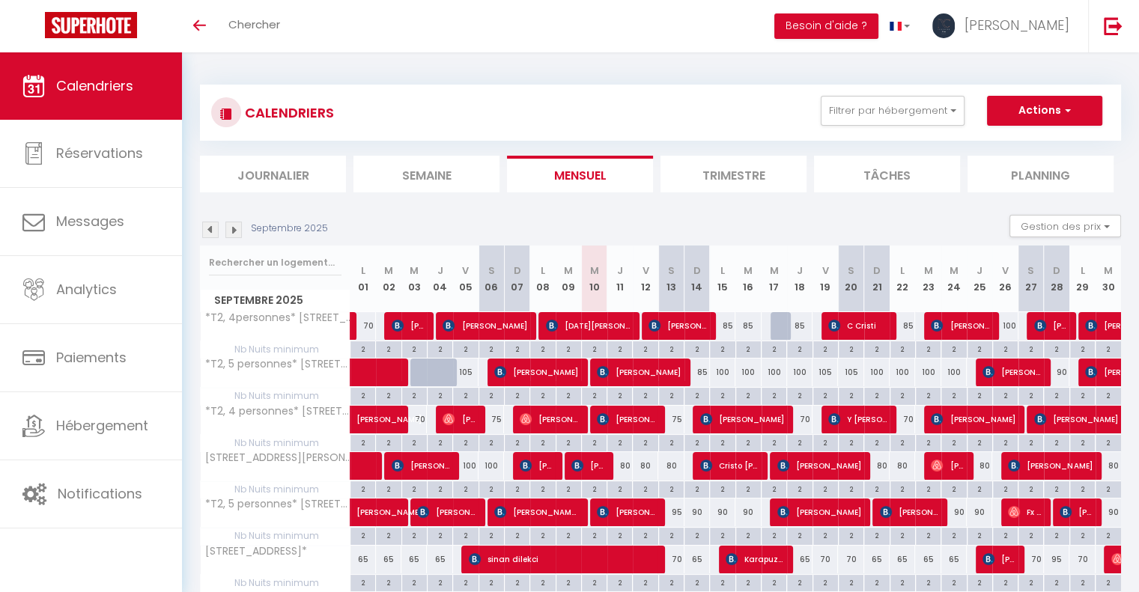
click at [699, 371] on div "85" at bounding box center [696, 373] width 25 height 28
type input "85"
type input "Dim 14 Septembre 2025"
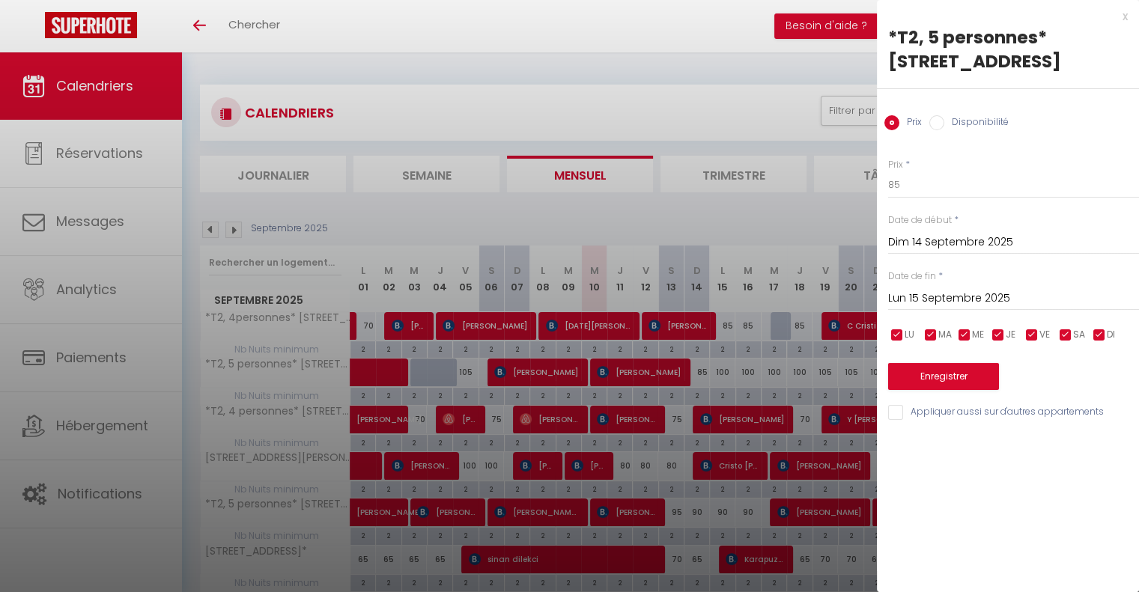
click at [965, 299] on input "Lun 15 Septembre 2025" at bounding box center [1013, 298] width 251 height 19
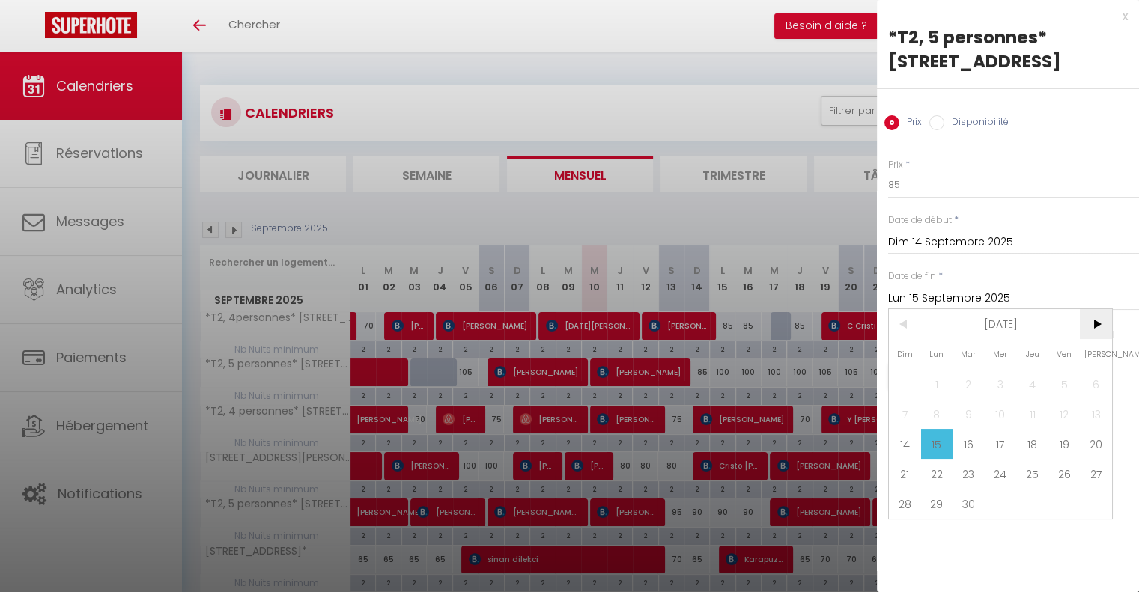
drag, startPoint x: 1087, startPoint y: 323, endPoint x: 1081, endPoint y: 335, distance: 13.4
click at [1087, 322] on span ">" at bounding box center [1096, 324] width 32 height 30
drag, startPoint x: 1006, startPoint y: 385, endPoint x: 966, endPoint y: 277, distance: 114.9
click at [1003, 382] on span "1" at bounding box center [1001, 384] width 32 height 30
type input "Mer 01 Octobre 2025"
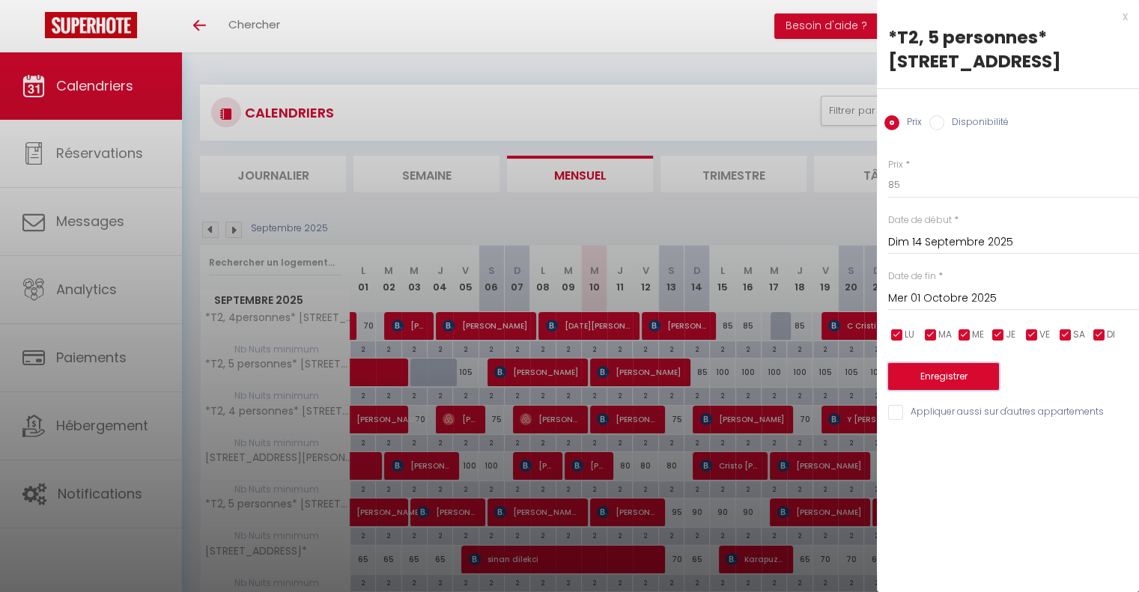
click at [962, 374] on button "Enregistrer" at bounding box center [943, 376] width 111 height 27
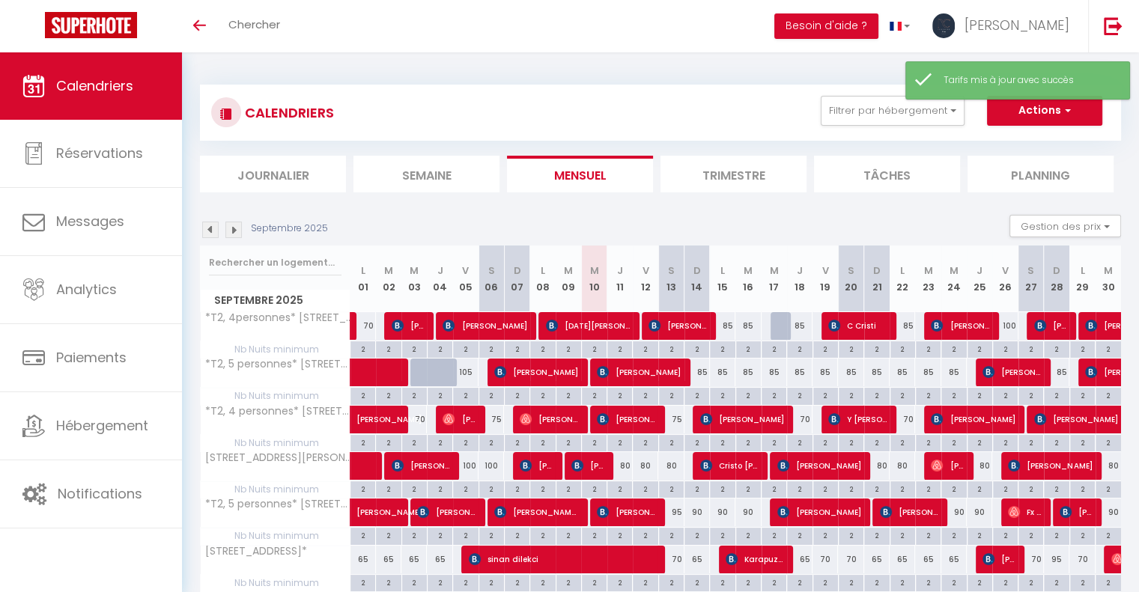
click at [234, 229] on img at bounding box center [233, 230] width 16 height 16
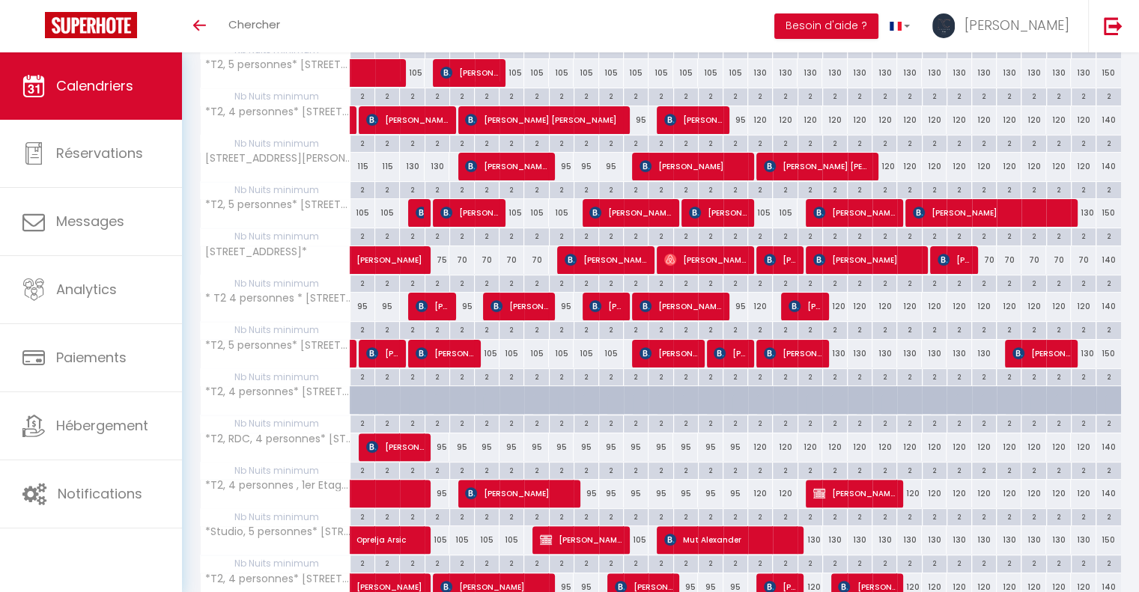
scroll to position [374, 0]
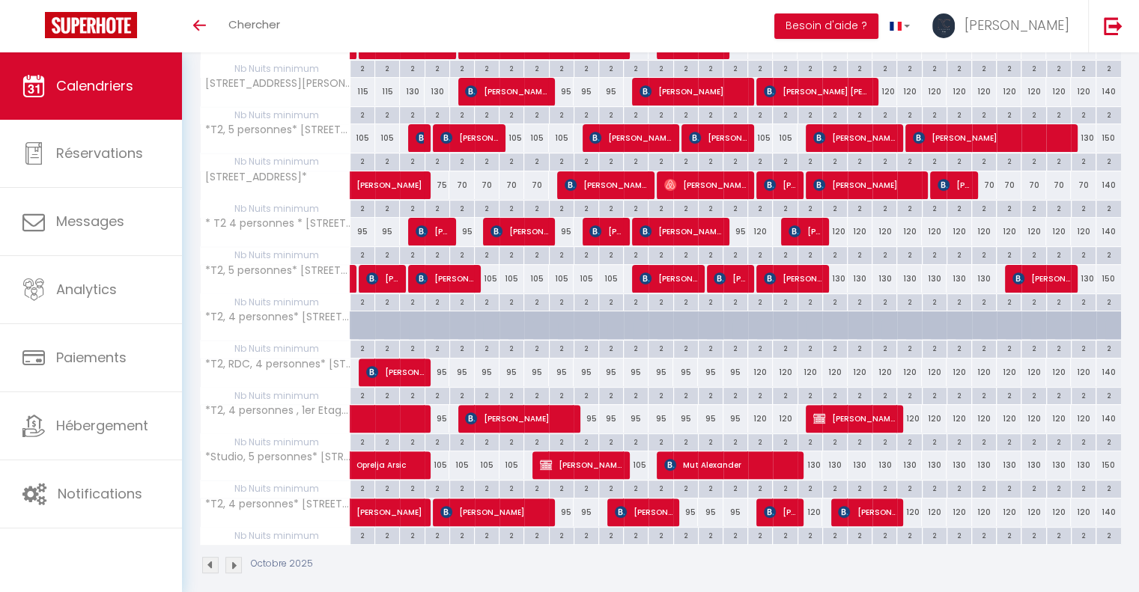
click at [812, 458] on div "130" at bounding box center [810, 466] width 25 height 28
type input "130"
type input "Dim 19 Octobre 2025"
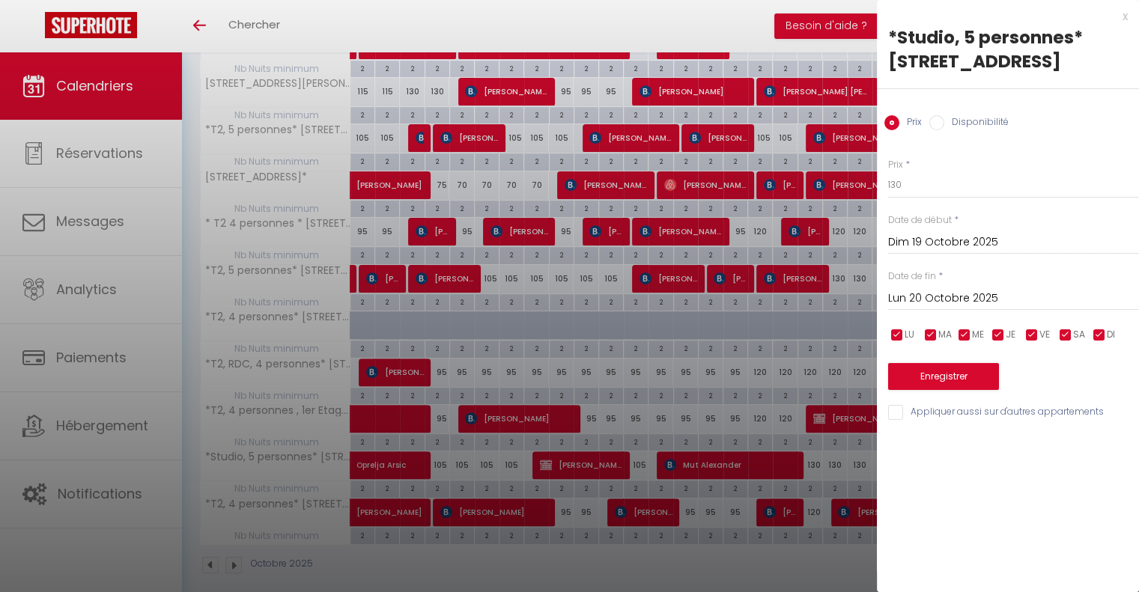
click at [976, 311] on div "Lun 20 Octobre 2025 < [DATE] > Dim Lun Mar Mer Jeu Ven Sam 1 2 3 4 5 6 7 8 9 10…" at bounding box center [1013, 297] width 251 height 27
click at [983, 309] on input "Lun 20 Octobre 2025" at bounding box center [1013, 298] width 251 height 19
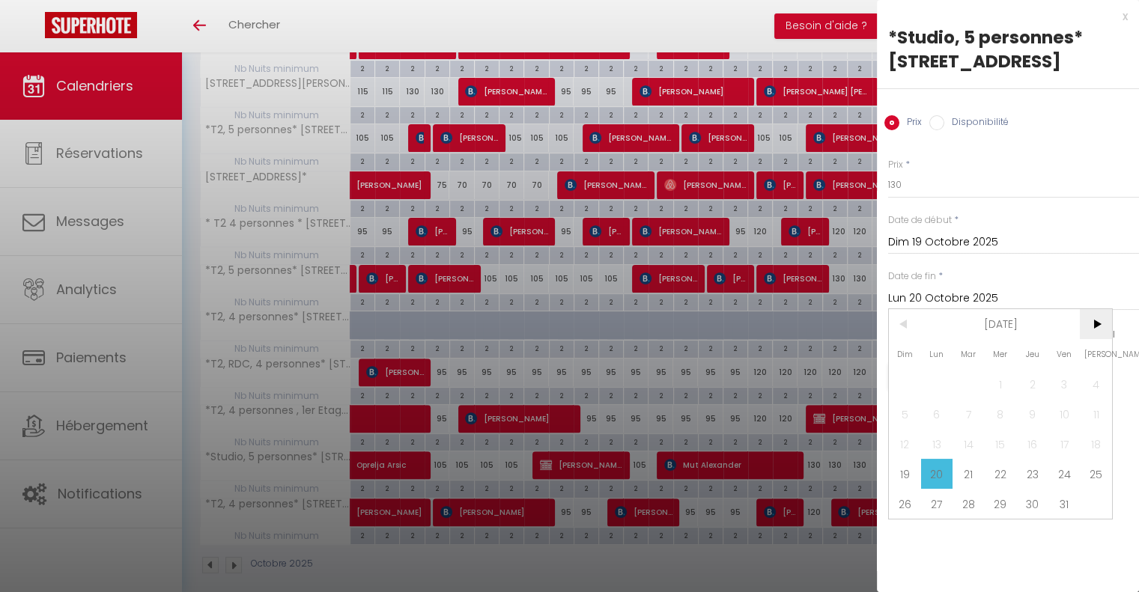
click at [1098, 339] on span ">" at bounding box center [1096, 324] width 32 height 30
drag, startPoint x: 1105, startPoint y: 410, endPoint x: 1090, endPoint y: 394, distance: 21.2
click at [1103, 399] on span "1" at bounding box center [1096, 384] width 32 height 30
type input "[PERSON_NAME] 01 Novembre 2025"
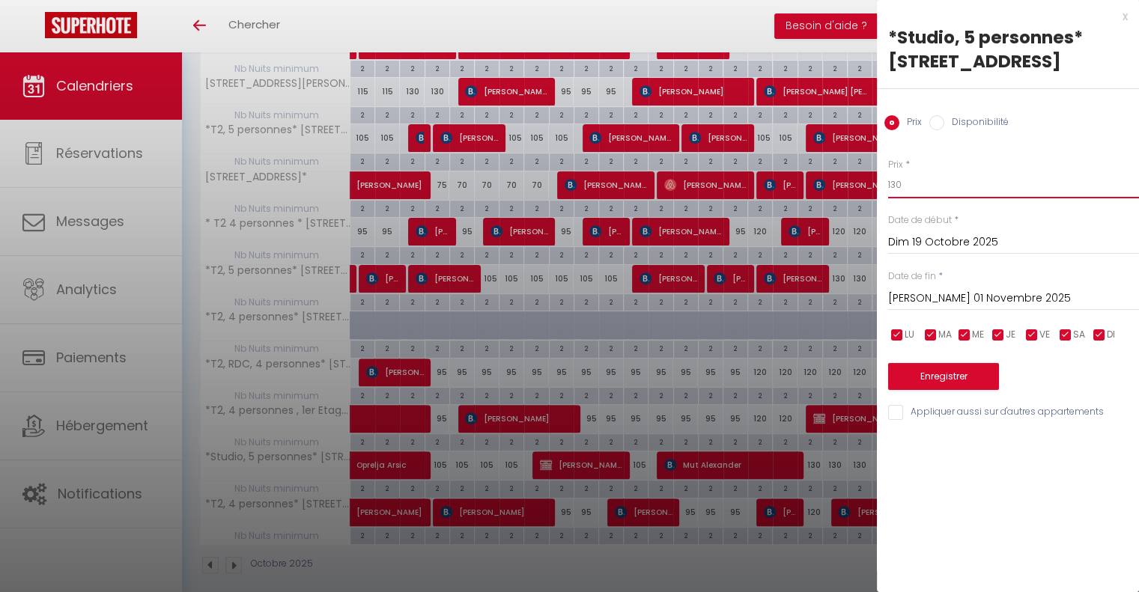
drag, startPoint x: 917, startPoint y: 212, endPoint x: 833, endPoint y: 210, distance: 83.9
click at [832, 212] on body "🟢 Des questions ou besoin d'assistance pour la migration AirBnB? Connectez-vous…" at bounding box center [569, 142] width 1139 height 929
type input "105"
click at [913, 390] on button "Enregistrer" at bounding box center [943, 376] width 111 height 27
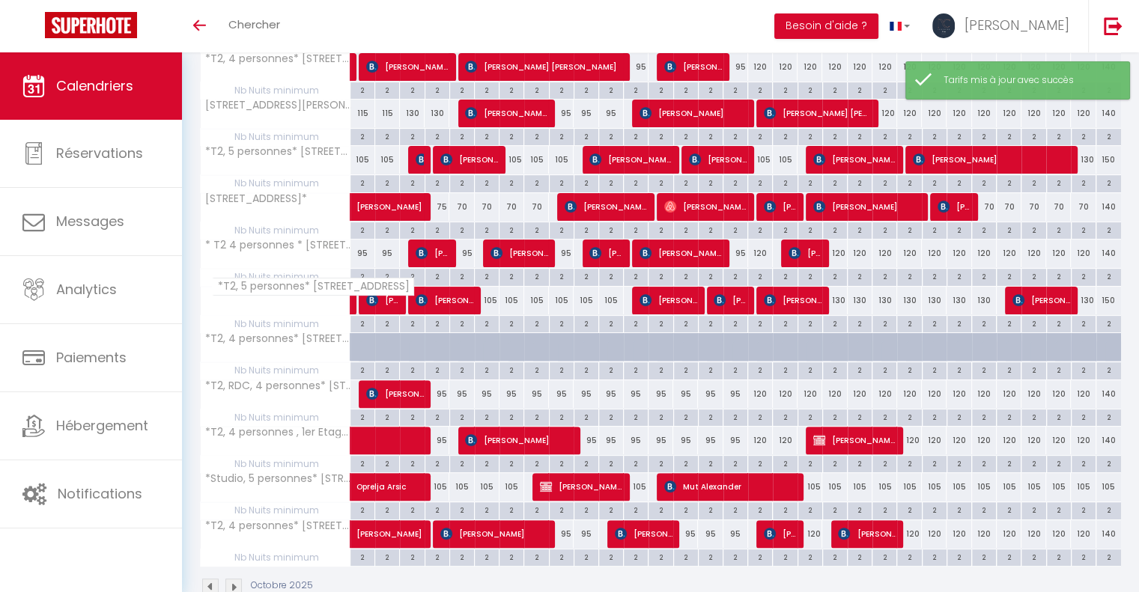
scroll to position [75, 0]
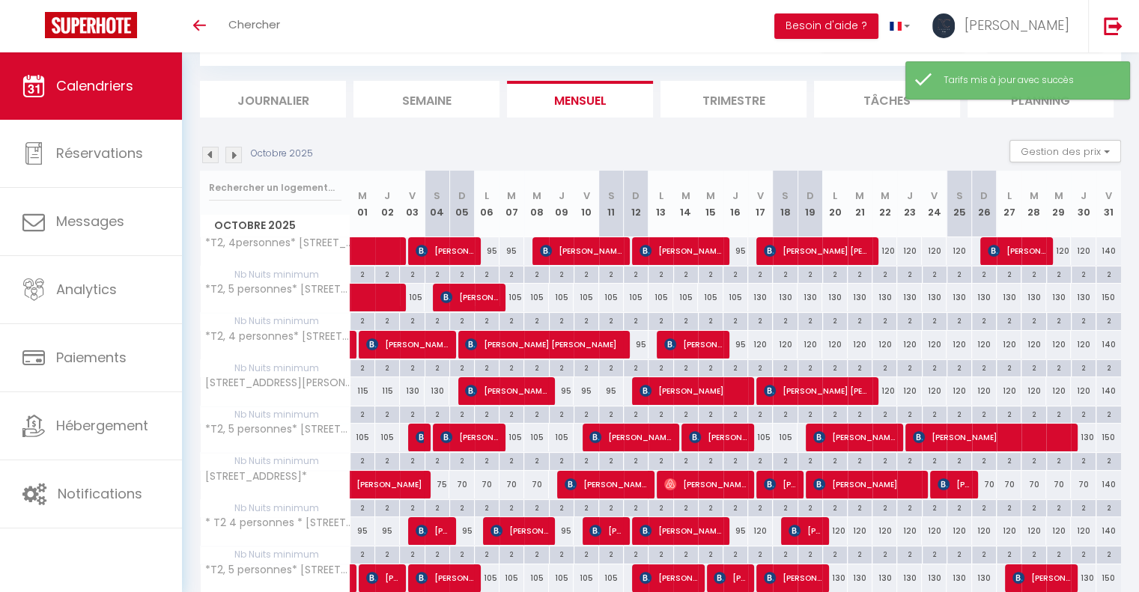
click at [210, 162] on img at bounding box center [210, 155] width 16 height 16
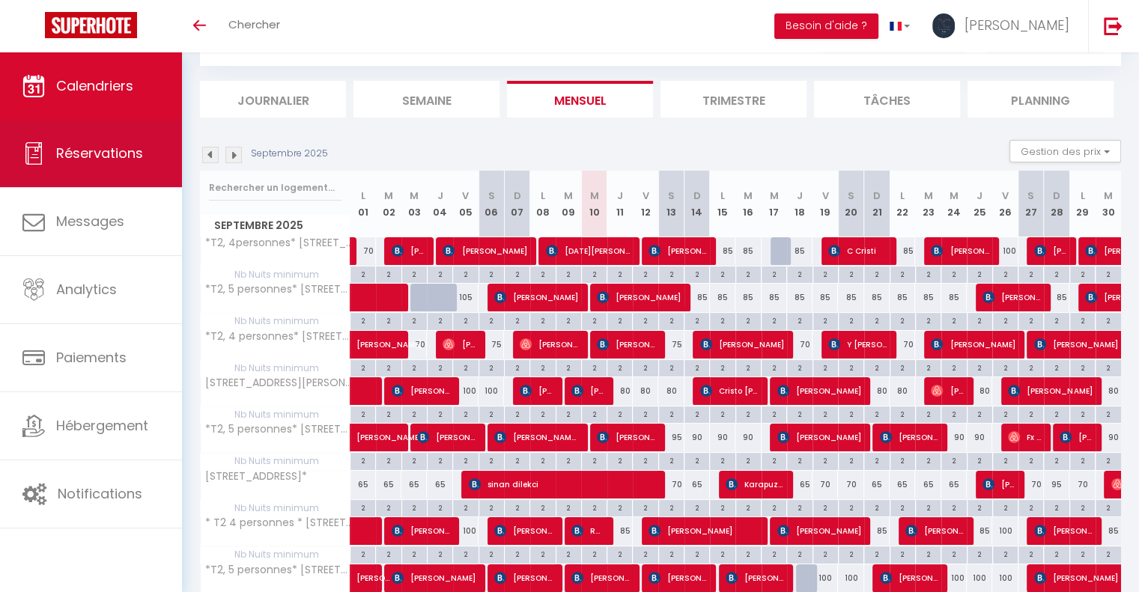
click at [93, 139] on link "Réservations" at bounding box center [91, 153] width 182 height 67
select select "not_cancelled"
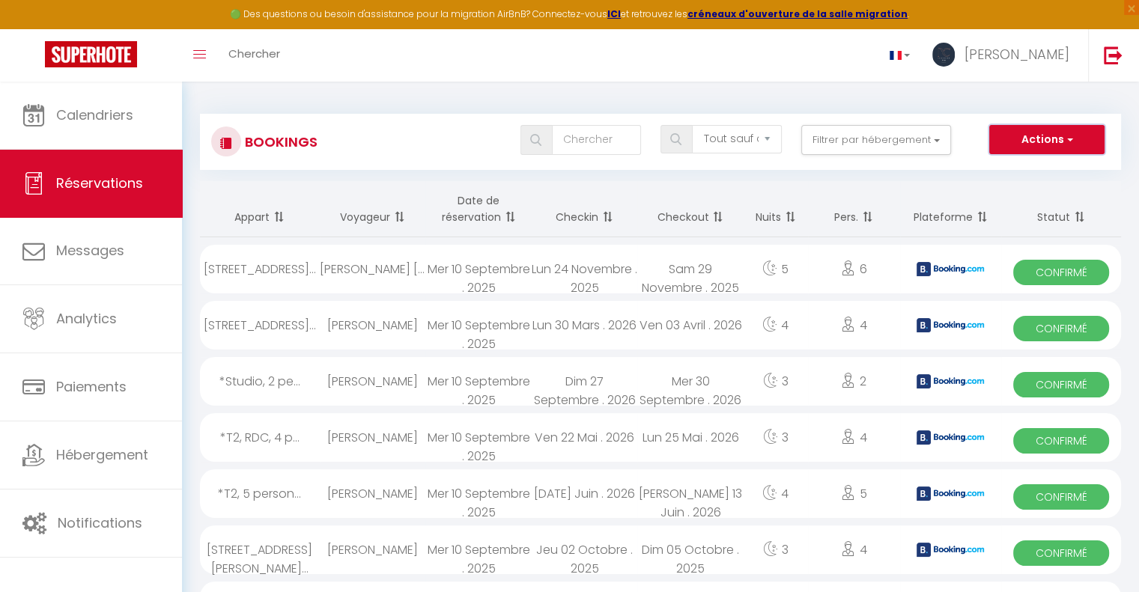
click at [1044, 134] on button "Actions" at bounding box center [1046, 140] width 115 height 30
click at [1029, 192] on link "Exporter les réservations" at bounding box center [1024, 191] width 160 height 19
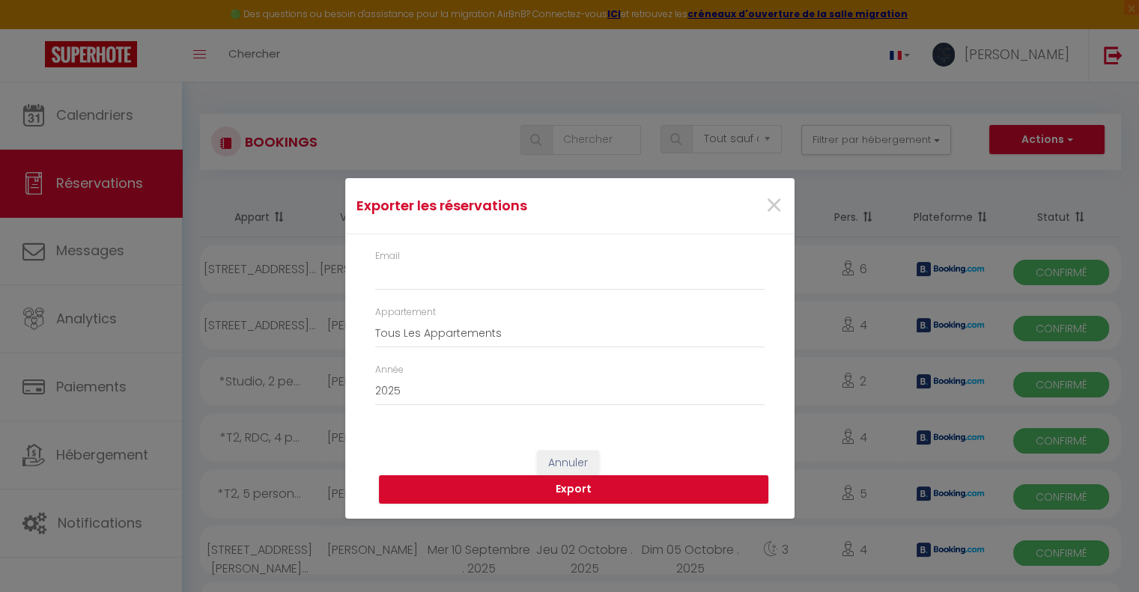
type input "[PERSON_NAME][EMAIL_ADDRESS][DOMAIN_NAME]"
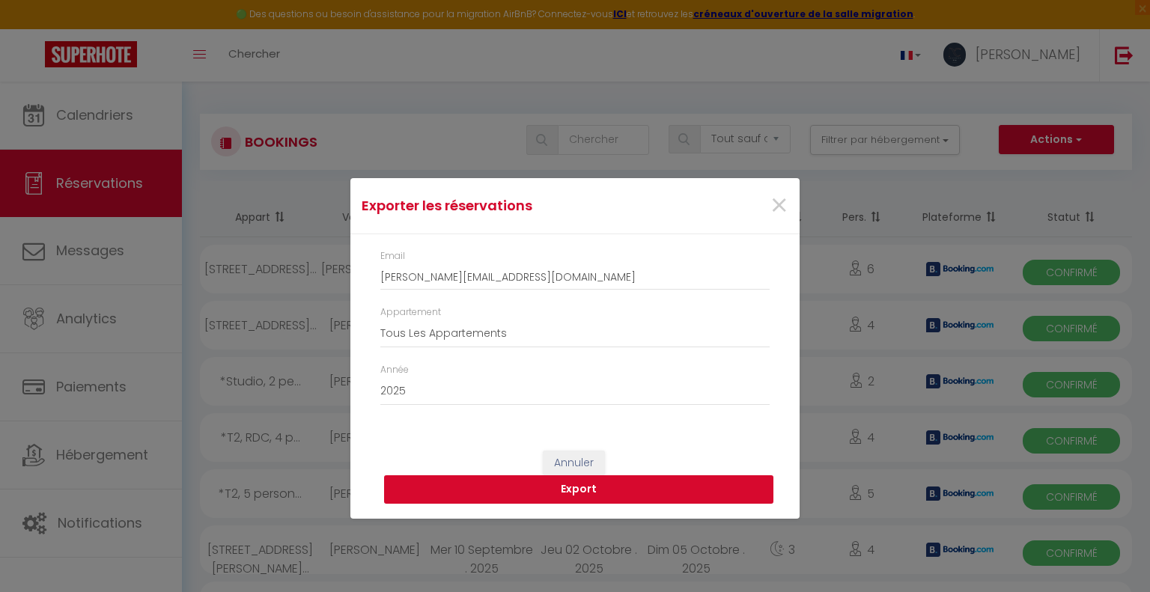
click at [642, 494] on button "Export" at bounding box center [578, 490] width 389 height 28
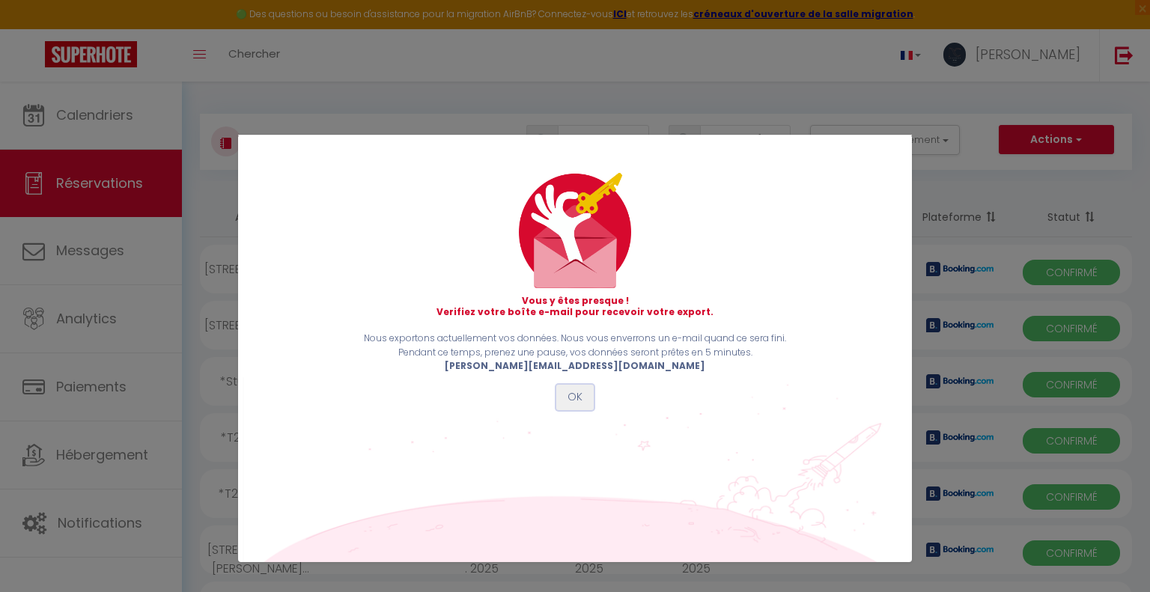
click at [566, 390] on button "OK" at bounding box center [574, 397] width 37 height 25
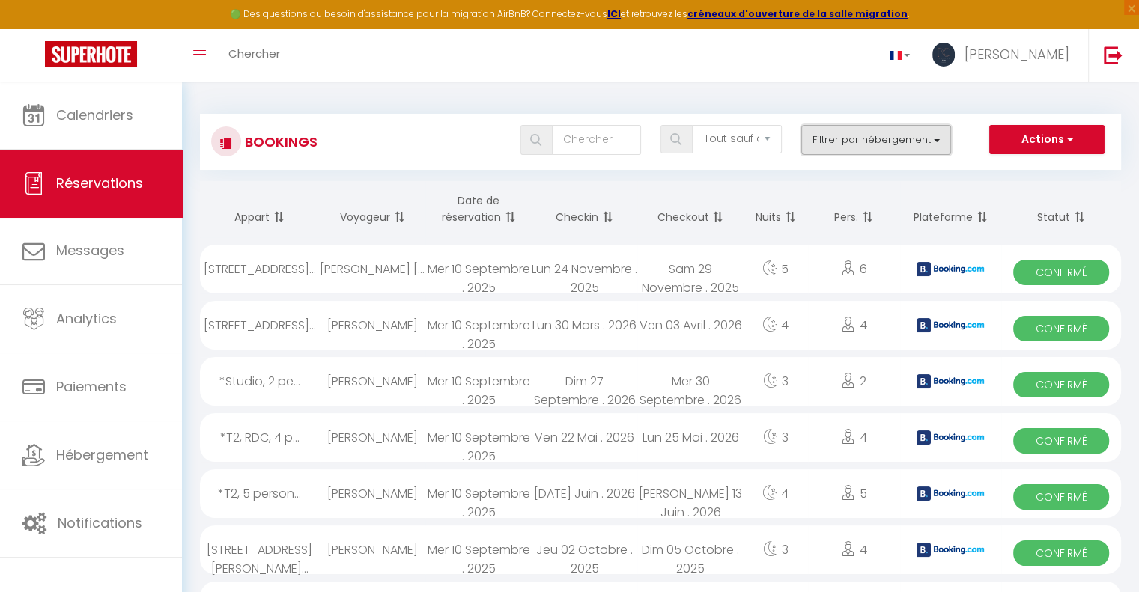
click at [935, 148] on button "Filtrer par hébergement" at bounding box center [876, 140] width 150 height 30
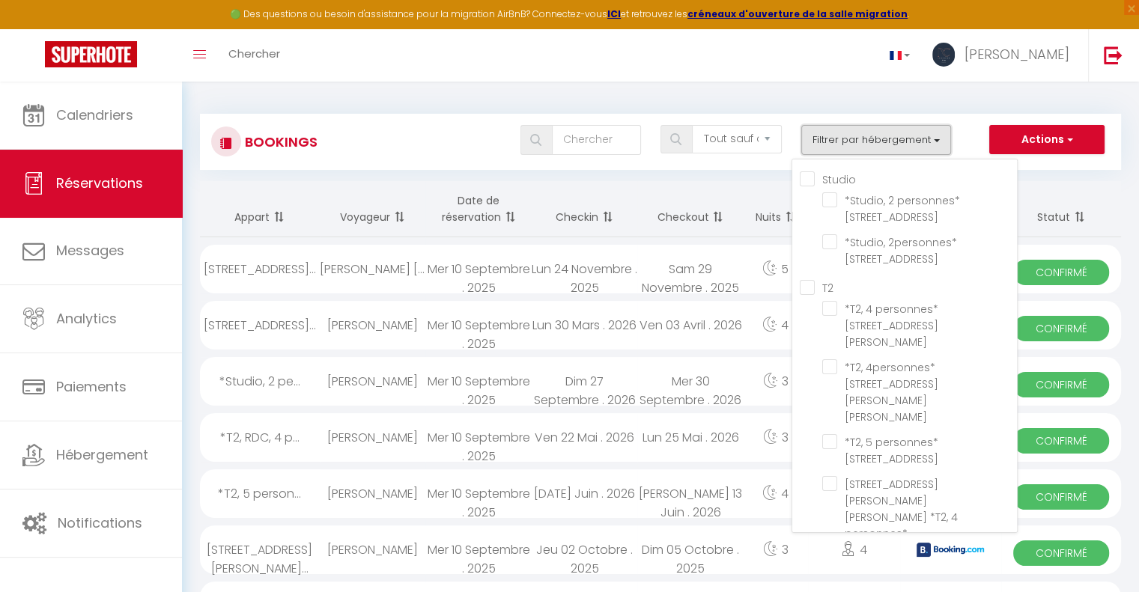
click at [935, 149] on button "Filtrer par hébergement" at bounding box center [876, 140] width 150 height 30
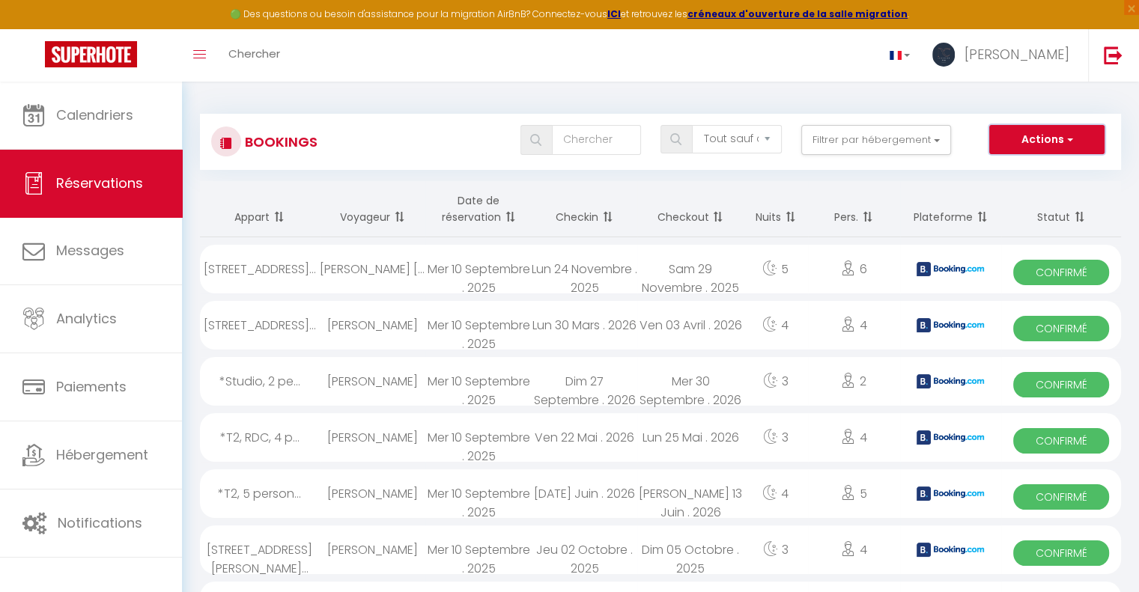
click at [1042, 145] on button "Actions" at bounding box center [1046, 140] width 115 height 30
click at [1045, 198] on link "Exporter les réservations" at bounding box center [1024, 191] width 160 height 19
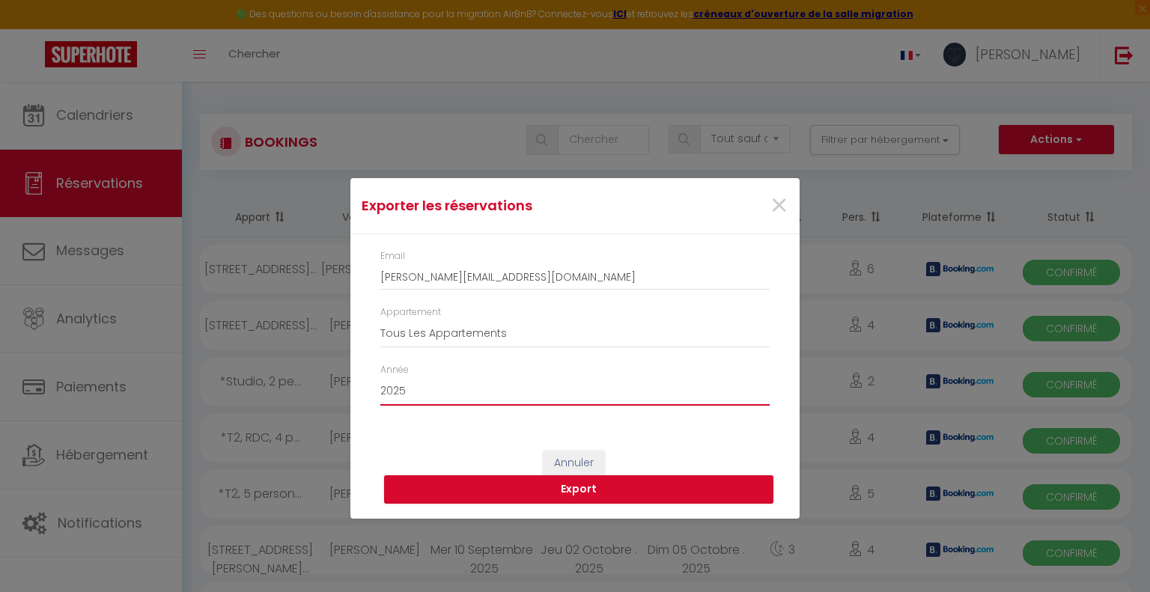
click at [441, 388] on select "2015 2016 2017 2018 2019 2020 2021 2022 2023 2024 2025 2026 2027 2028" at bounding box center [574, 391] width 389 height 28
select select "2026"
click at [380, 377] on select "2015 2016 2017 2018 2019 2020 2021 2022 2023 2024 2025 2026 2027 2028" at bounding box center [574, 391] width 389 height 28
click at [566, 491] on button "Export" at bounding box center [578, 490] width 389 height 28
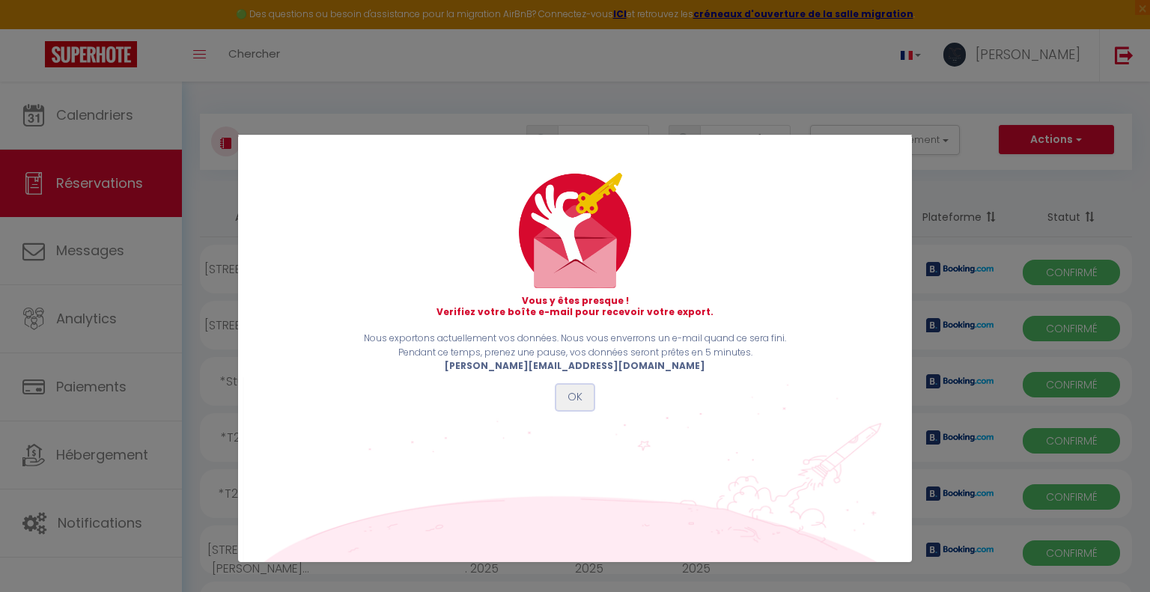
click at [574, 387] on button "OK" at bounding box center [574, 397] width 37 height 25
